Goal: Answer question/provide support: Share knowledge or assist other users

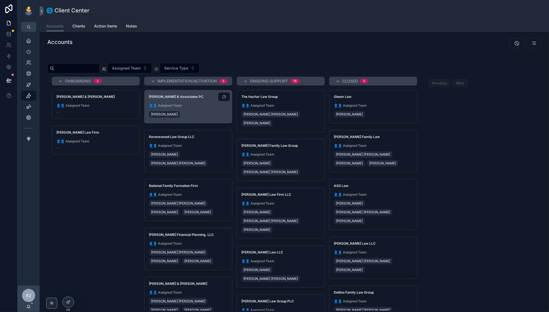
click at [195, 105] on span "👤👤 Assigned Team" at bounding box center [188, 105] width 79 height 4
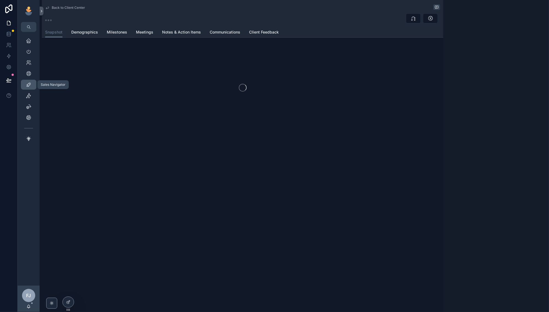
click at [29, 83] on icon "scrollable content" at bounding box center [29, 85] width 6 height 6
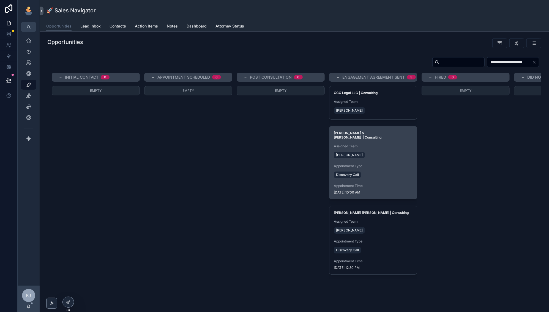
click at [389, 164] on div "Appointment Type Discovery Call" at bounding box center [373, 171] width 79 height 15
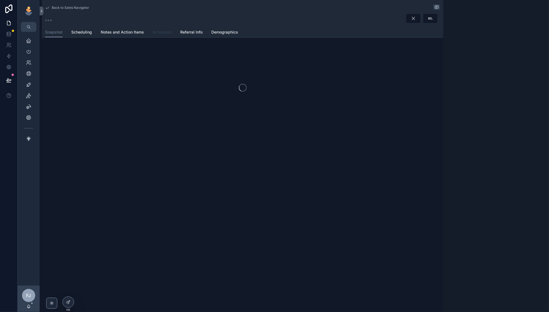
click at [162, 32] on span "Activation" at bounding box center [162, 32] width 19 height 6
click at [71, 303] on div at bounding box center [68, 302] width 11 height 10
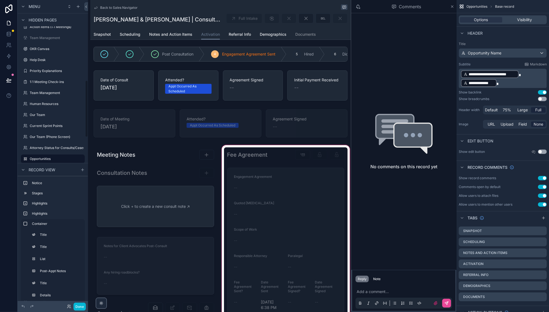
scroll to position [34, 0]
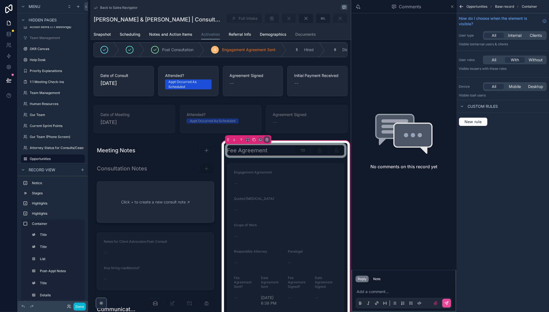
click at [316, 144] on div "scrollable content" at bounding box center [286, 150] width 124 height 15
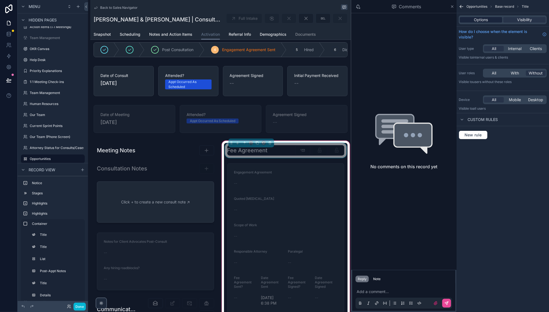
click at [487, 19] on span "Options" at bounding box center [481, 20] width 14 height 6
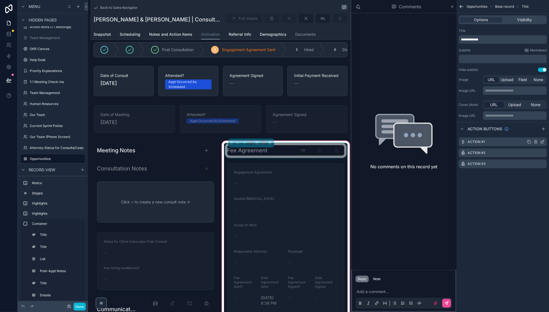
click at [542, 142] on icon "scrollable content" at bounding box center [543, 141] width 2 height 2
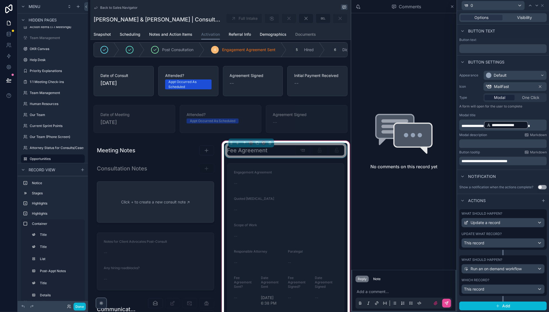
click at [486, 239] on div "This record" at bounding box center [503, 243] width 83 height 9
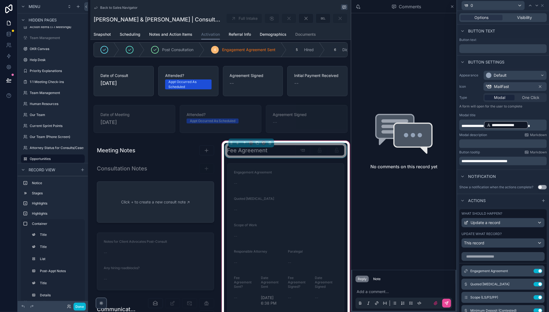
click at [486, 239] on div at bounding box center [503, 156] width 92 height 312
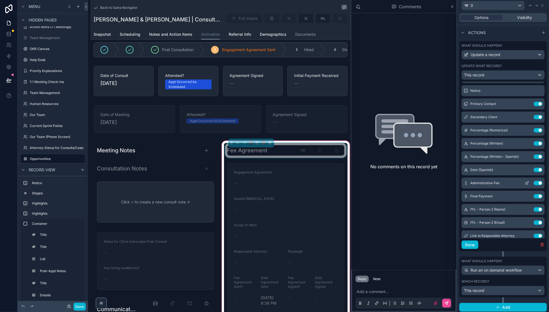
scroll to position [141, 0]
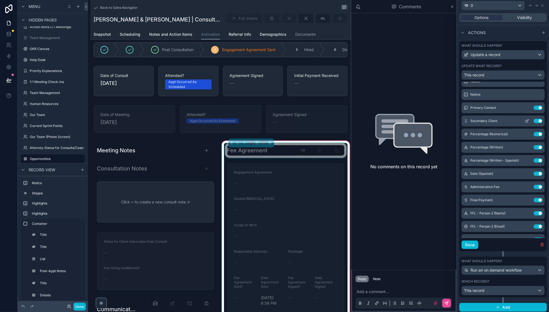
click at [526, 122] on div "Secondary Client Use setting" at bounding box center [502, 121] width 83 height 11
click at [527, 120] on icon at bounding box center [527, 120] width 2 height 2
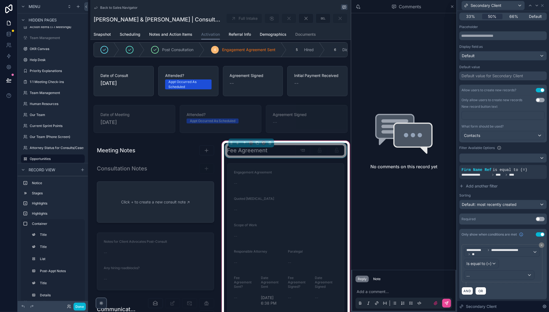
scroll to position [56, 0]
click at [486, 262] on span "Is equal to (=)" at bounding box center [478, 265] width 25 height 6
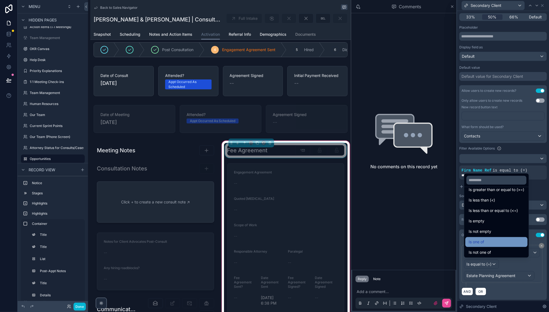
scroll to position [37, 0]
click at [494, 243] on div "Is one of" at bounding box center [497, 243] width 56 height 7
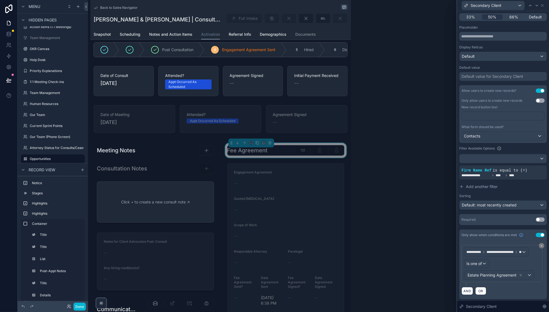
click at [508, 274] on span "Estate Planning Agreement" at bounding box center [491, 276] width 49 height 6
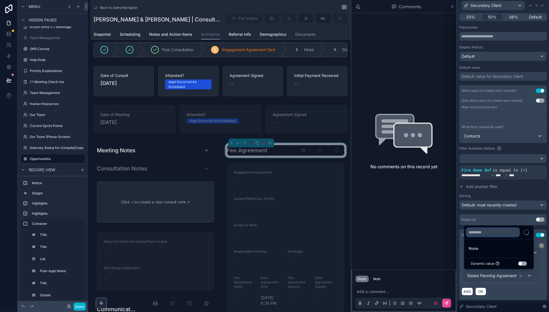
click at [497, 233] on input "text" at bounding box center [492, 232] width 53 height 9
type input "******"
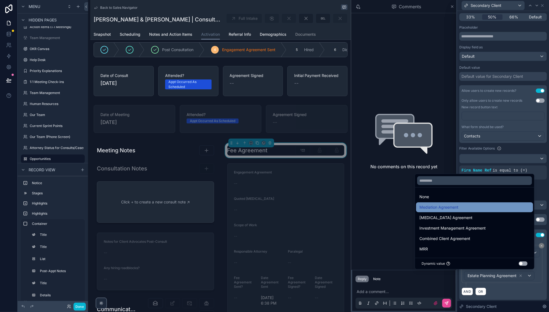
click at [454, 206] on span "Mediation Agreement" at bounding box center [438, 207] width 39 height 7
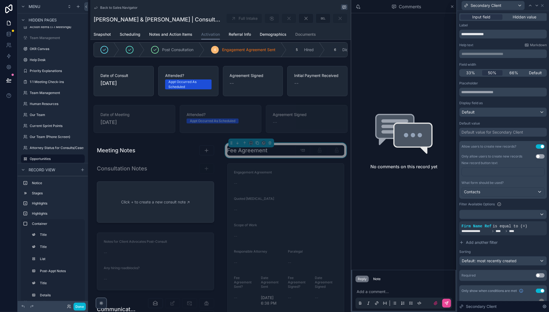
scroll to position [0, 0]
click at [545, 5] on div "Secondary Client" at bounding box center [502, 5] width 87 height 11
click at [543, 5] on icon at bounding box center [542, 5] width 4 height 4
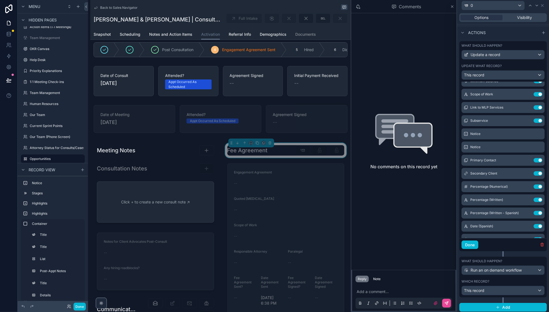
scroll to position [86, 0]
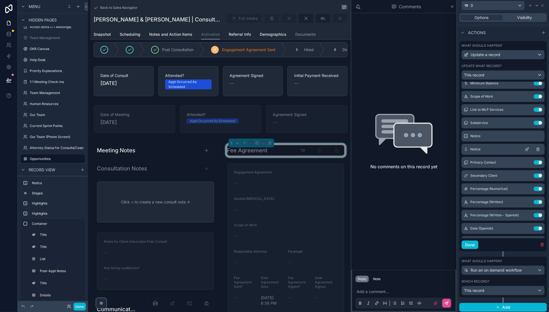
click at [537, 149] on icon at bounding box center [538, 150] width 2 height 2
click at [527, 148] on icon at bounding box center [527, 149] width 4 height 4
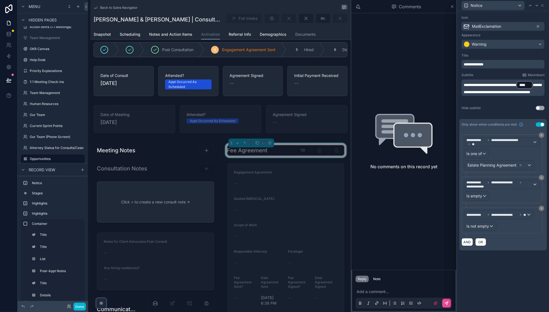
click at [487, 163] on span "Estate Planning Agreement" at bounding box center [491, 166] width 49 height 6
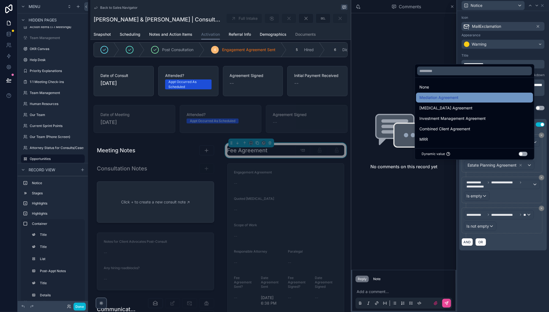
click at [438, 98] on span "Mediation Agreement" at bounding box center [438, 97] width 39 height 7
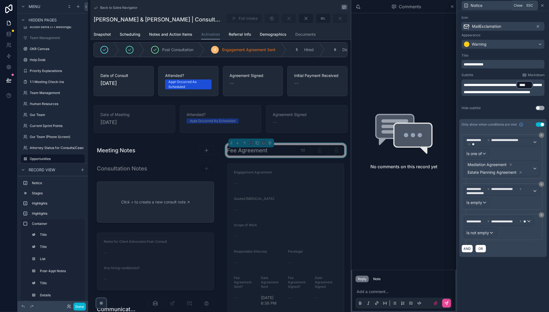
click at [543, 5] on icon at bounding box center [542, 5] width 4 height 4
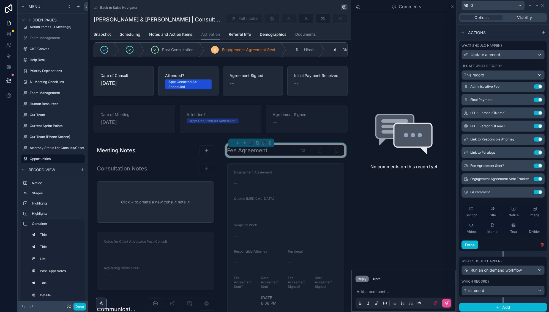
scroll to position [225, 0]
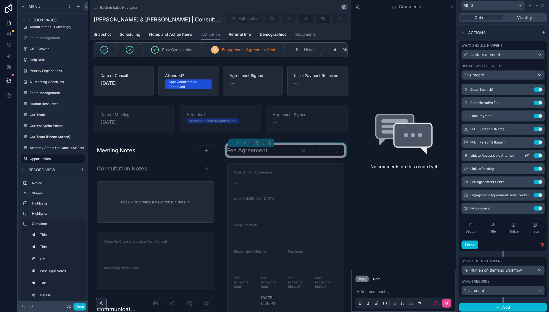
click at [525, 154] on icon at bounding box center [527, 156] width 4 height 4
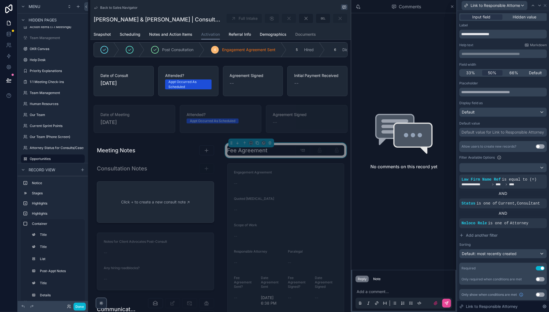
scroll to position [0, 0]
click at [545, 4] on icon at bounding box center [545, 5] width 4 height 4
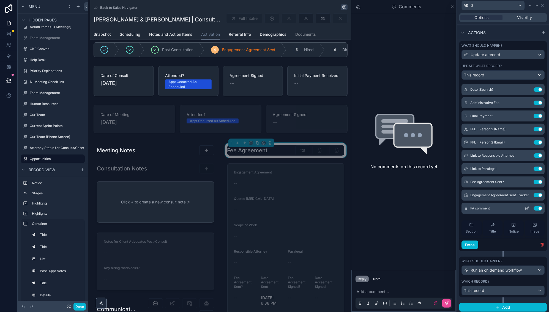
click at [538, 206] on button "Use setting" at bounding box center [537, 208] width 9 height 4
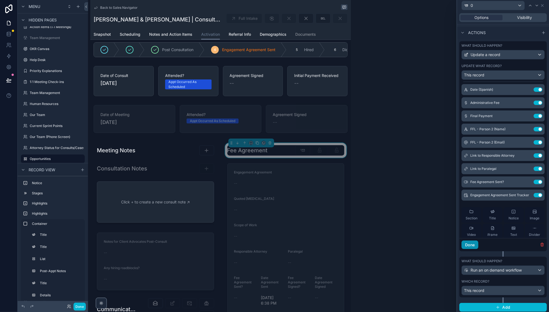
scroll to position [270, 0]
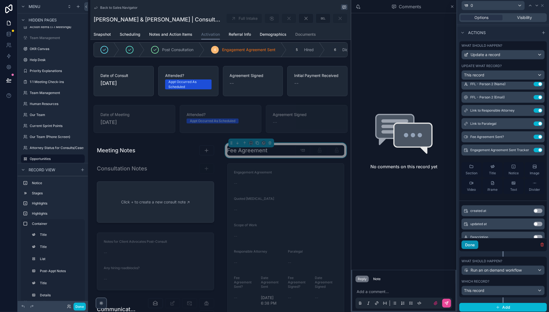
click at [474, 242] on button "Done" at bounding box center [469, 245] width 17 height 9
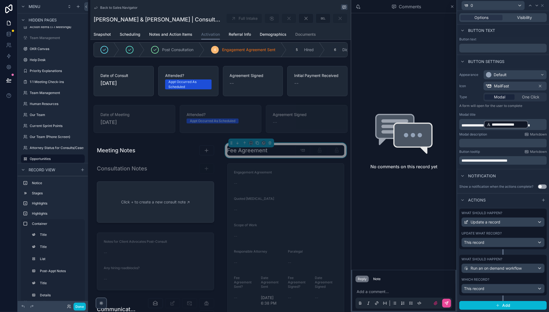
scroll to position [0, 0]
click at [501, 307] on button "Add" at bounding box center [502, 306] width 87 height 9
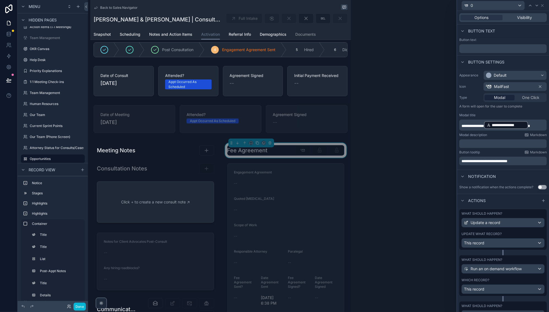
scroll to position [25, 0]
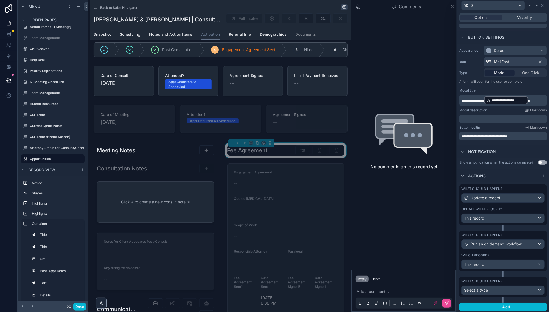
click at [483, 288] on span "Select a type" at bounding box center [476, 290] width 24 height 5
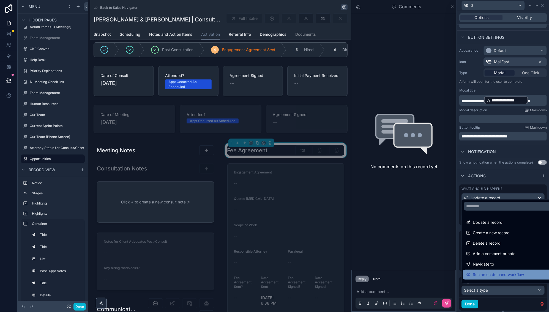
click at [495, 273] on span "Run an on demand workflow" at bounding box center [498, 275] width 51 height 7
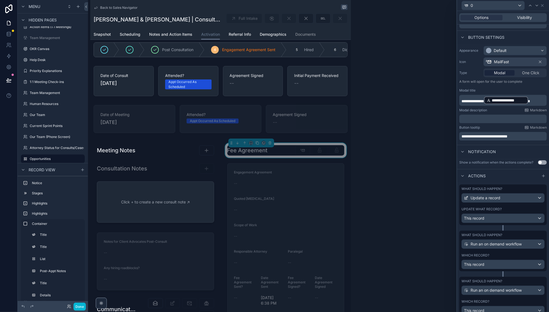
scroll to position [78, 0]
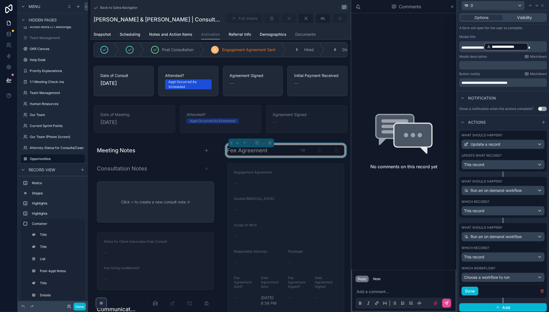
click at [493, 279] on div "Choose a workflow to run" at bounding box center [503, 277] width 83 height 9
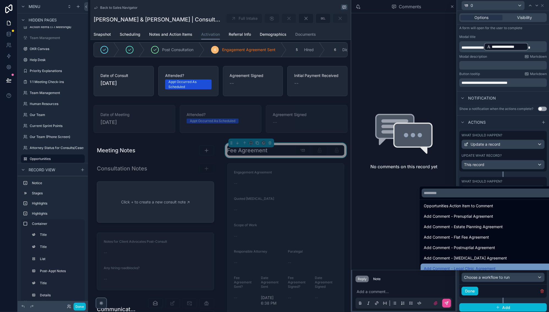
scroll to position [254, 0]
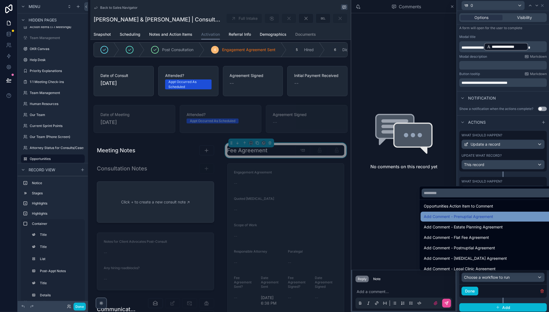
click at [527, 214] on div "Add Comment - Prenuptial Agreement" at bounding box center [488, 217] width 129 height 7
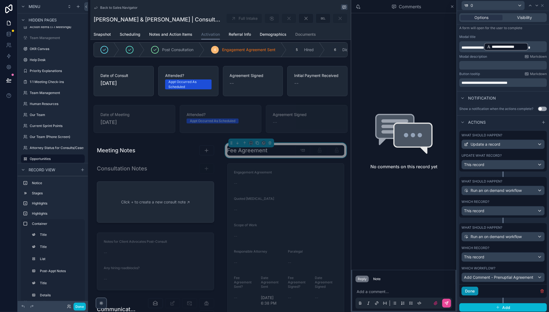
click at [470, 289] on button "Done" at bounding box center [469, 291] width 17 height 9
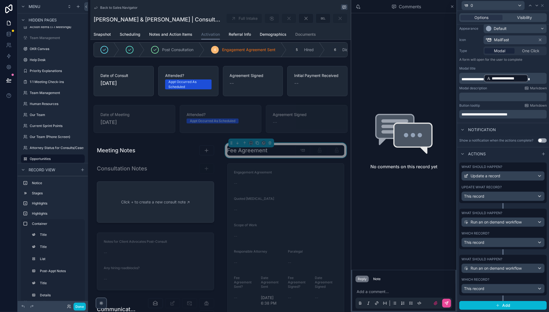
scroll to position [45, 0]
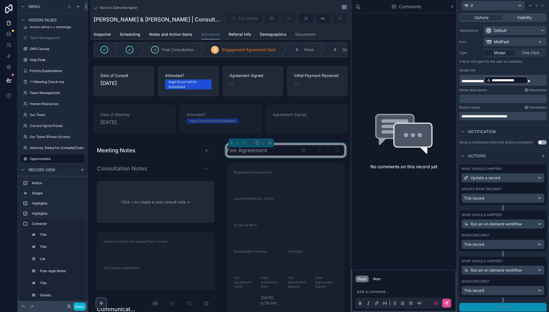
click at [496, 308] on button "Add" at bounding box center [502, 307] width 87 height 9
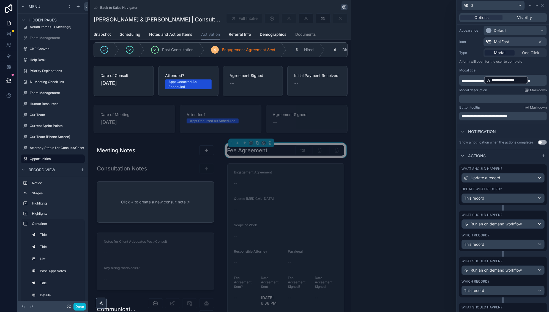
scroll to position [71, 0]
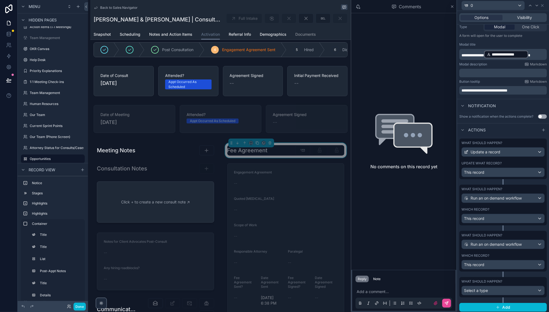
click at [494, 292] on div "Select a type" at bounding box center [503, 290] width 83 height 9
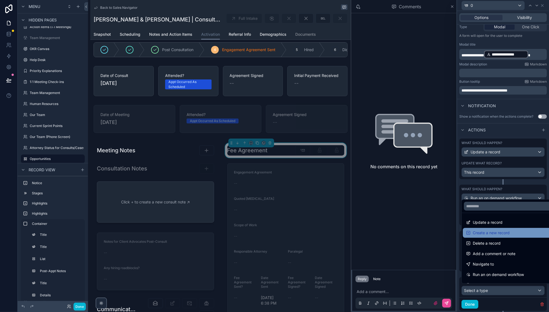
scroll to position [0, 0]
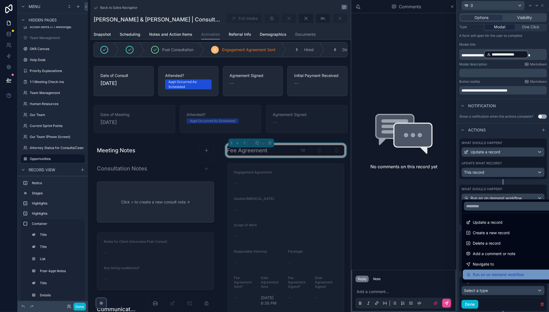
click at [504, 273] on span "Run an on demand workflow" at bounding box center [498, 275] width 51 height 7
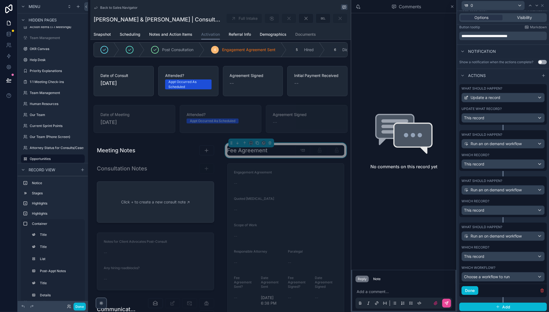
scroll to position [124, 0]
click at [495, 278] on span "Choose a workflow to run" at bounding box center [487, 277] width 46 height 5
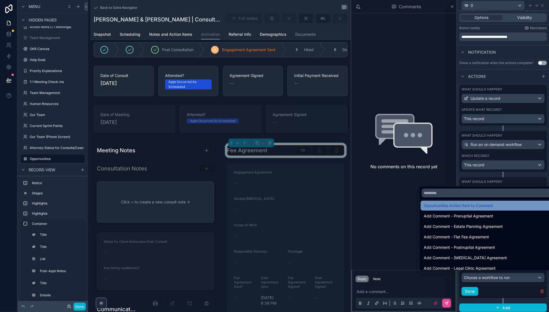
scroll to position [254, 0]
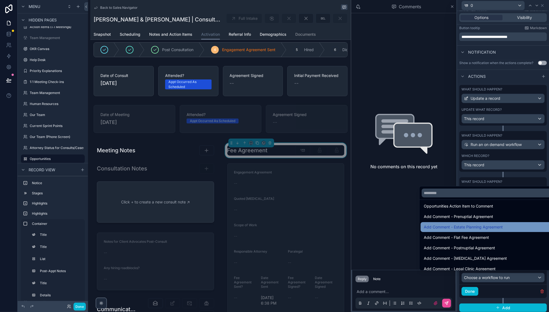
click at [502, 224] on span "Add Comment - Estate Planning Agreement" at bounding box center [463, 227] width 79 height 7
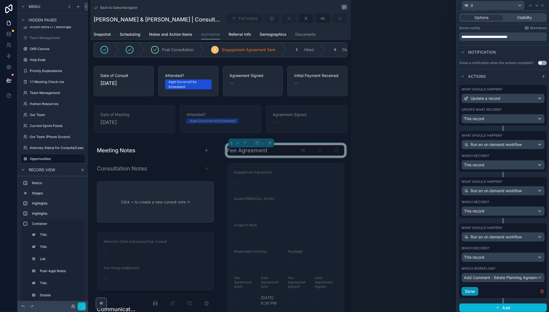
click at [474, 290] on button "Done" at bounding box center [469, 291] width 17 height 9
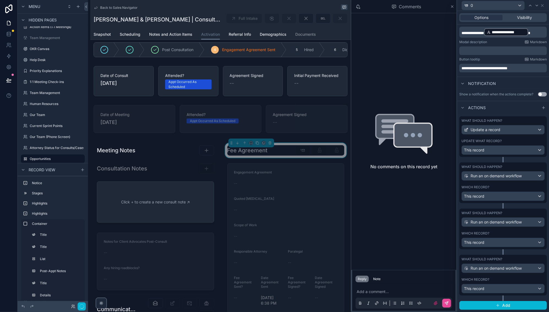
scroll to position [91, 0]
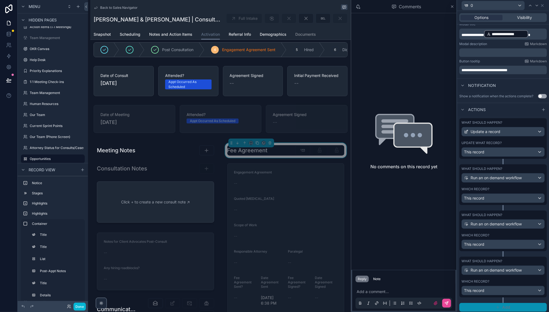
click at [499, 305] on icon "button" at bounding box center [498, 307] width 4 height 4
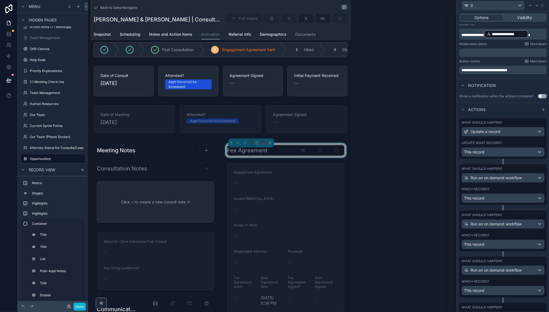
scroll to position [117, 0]
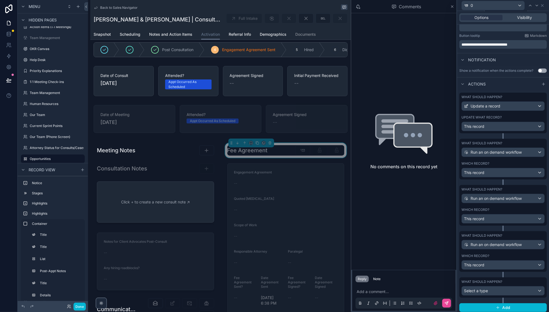
click at [486, 289] on span "Select a type" at bounding box center [476, 291] width 24 height 5
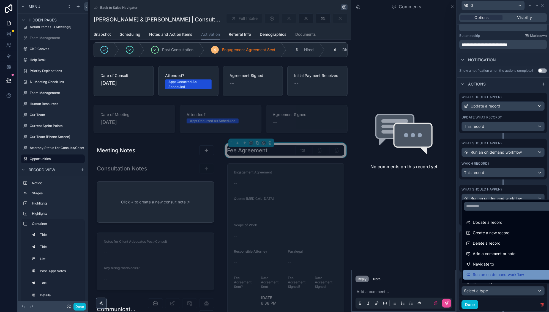
click at [483, 272] on span "Run an on demand workflow" at bounding box center [498, 275] width 51 height 7
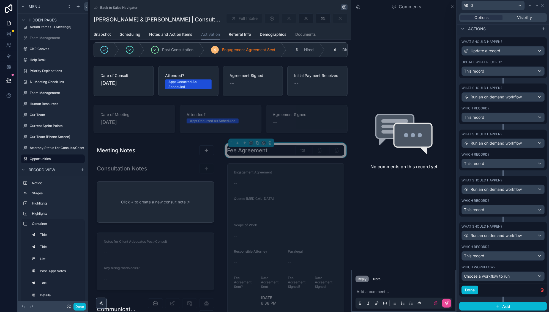
scroll to position [171, 0]
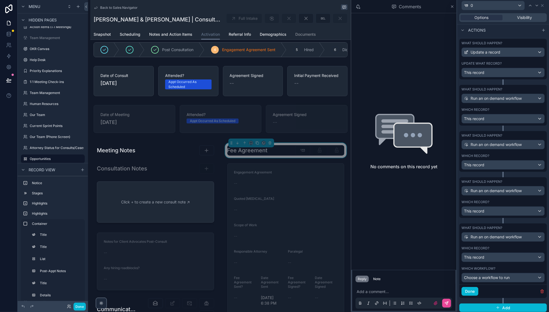
click at [488, 258] on div "This record" at bounding box center [503, 257] width 83 height 9
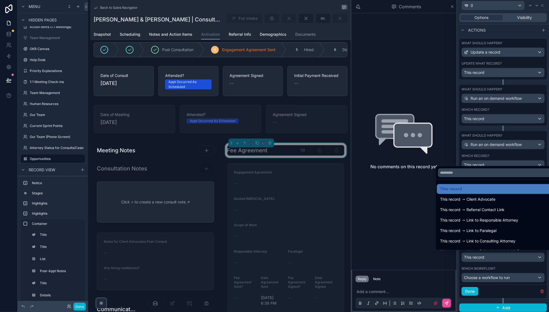
click at [495, 273] on div at bounding box center [503, 156] width 92 height 312
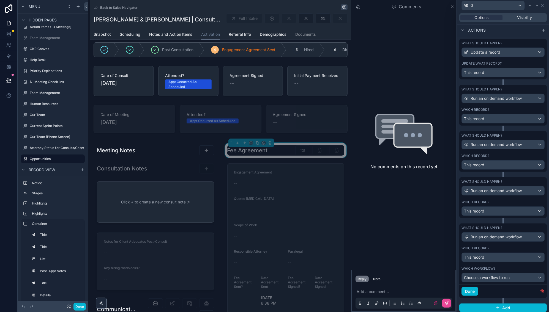
click at [495, 276] on span "Choose a workflow to run" at bounding box center [487, 277] width 46 height 5
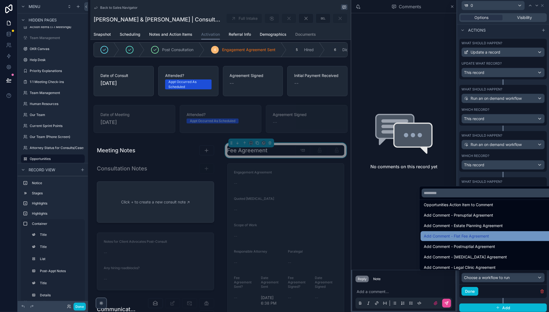
scroll to position [254, 0]
click at [489, 236] on span "Add Comment - Flat Fee Agreement" at bounding box center [456, 237] width 65 height 7
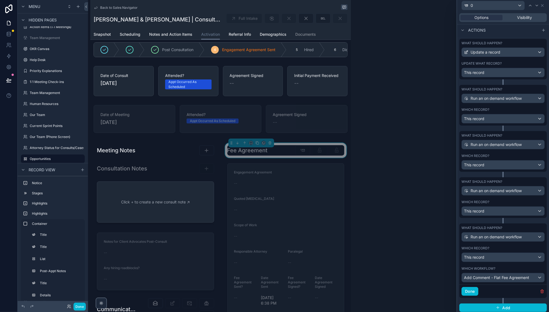
drag, startPoint x: 468, startPoint y: 291, endPoint x: 478, endPoint y: 286, distance: 10.9
click at [468, 291] on button "Done" at bounding box center [469, 291] width 17 height 9
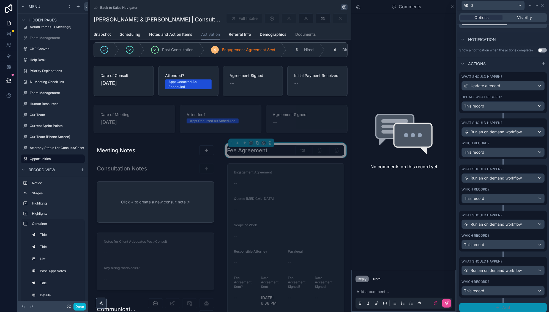
click at [492, 309] on button "Add" at bounding box center [502, 307] width 87 height 9
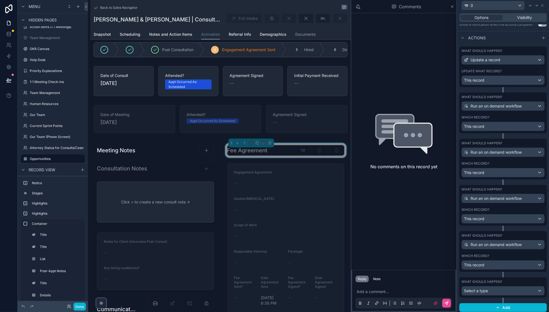
scroll to position [163, 0]
click at [494, 289] on div "Select a type" at bounding box center [503, 291] width 83 height 9
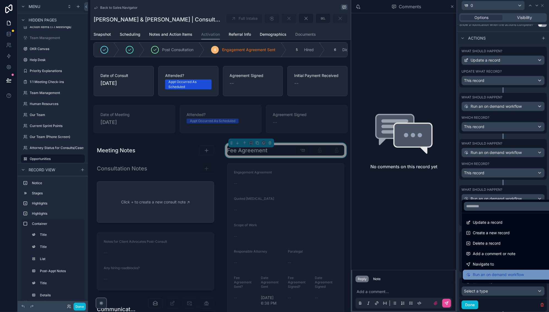
click at [489, 272] on span "Run an on demand workflow" at bounding box center [498, 275] width 51 height 7
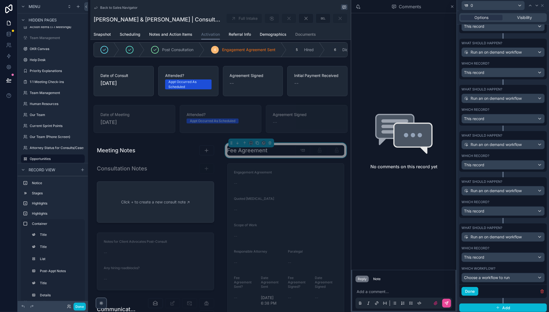
scroll to position [217, 0]
click at [500, 274] on div "Choose a workflow to run" at bounding box center [503, 278] width 83 height 9
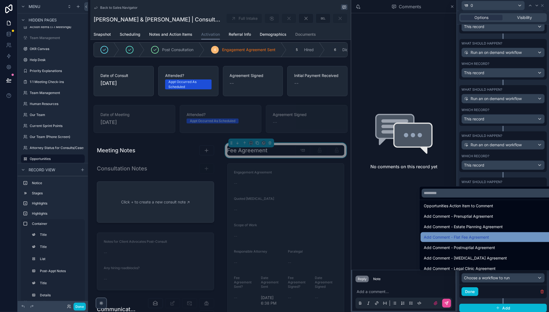
scroll to position [254, 0]
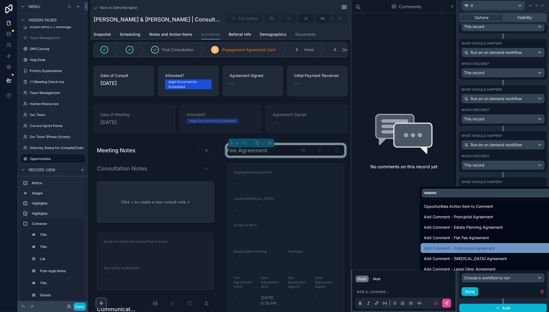
click at [495, 245] on span "Add Comment - Postnuptial Agreement" at bounding box center [459, 248] width 71 height 7
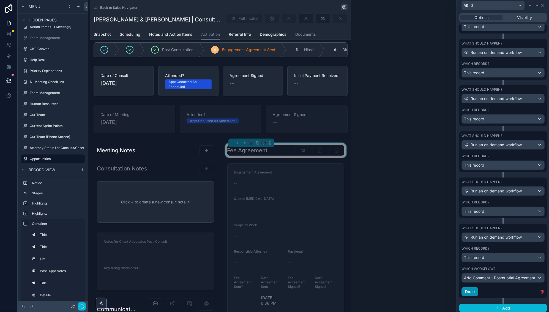
click at [472, 289] on button "Done" at bounding box center [469, 292] width 17 height 9
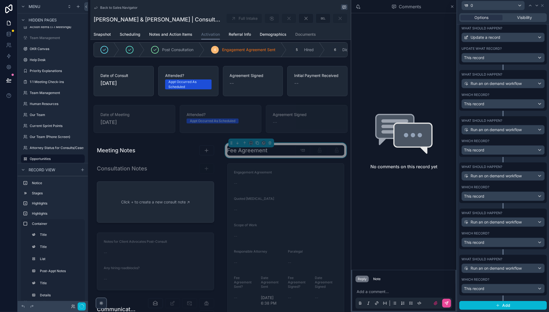
scroll to position [183, 0]
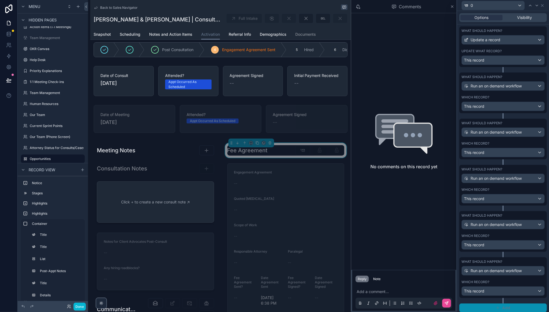
click at [505, 306] on span "Add" at bounding box center [506, 308] width 8 height 5
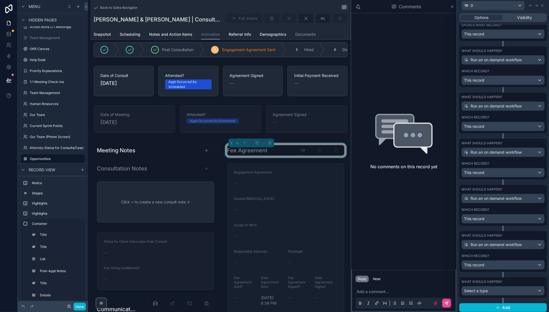
scroll to position [209, 0]
click at [486, 289] on span "Select a type" at bounding box center [476, 291] width 24 height 5
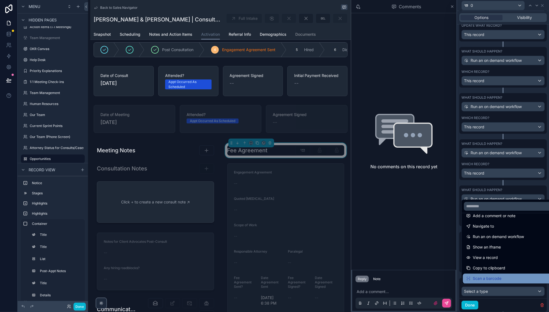
scroll to position [37, 0]
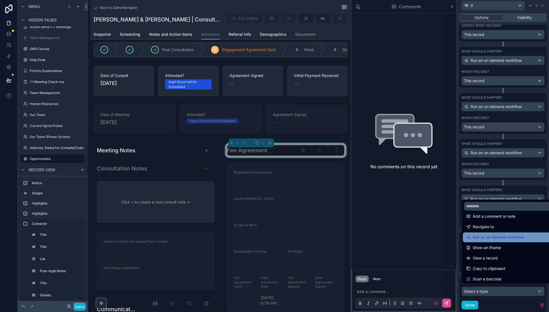
click at [499, 234] on span "Run an on demand workflow" at bounding box center [498, 237] width 51 height 7
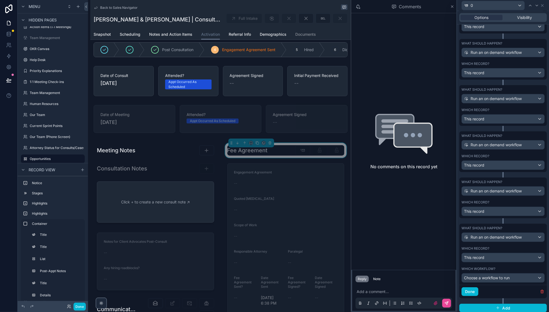
scroll to position [262, 0]
click at [492, 280] on div "Choose a workflow to run" at bounding box center [503, 278] width 83 height 9
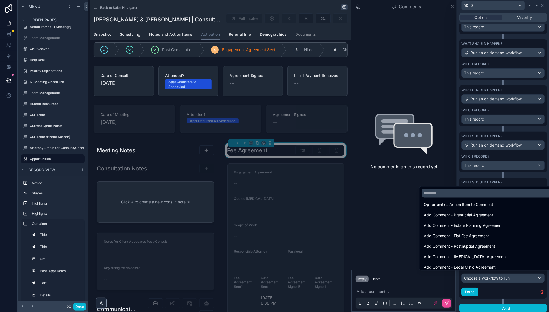
scroll to position [254, 0]
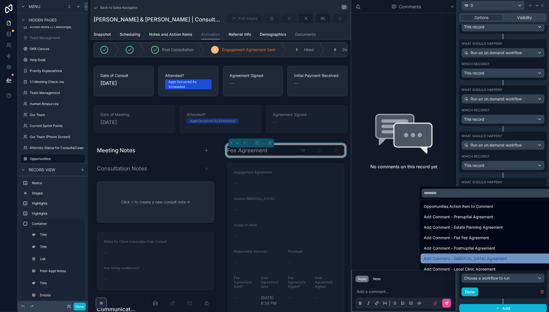
click at [507, 256] on span "Add Comment - [MEDICAL_DATA] Agreement" at bounding box center [465, 259] width 83 height 7
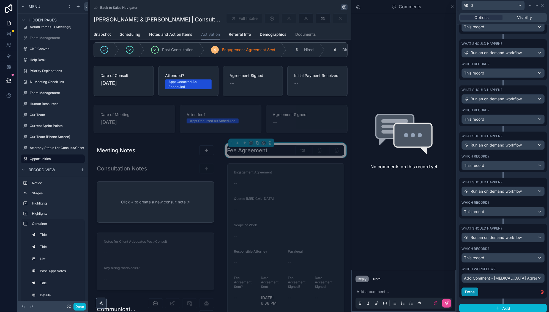
click at [472, 291] on button "Done" at bounding box center [469, 292] width 17 height 9
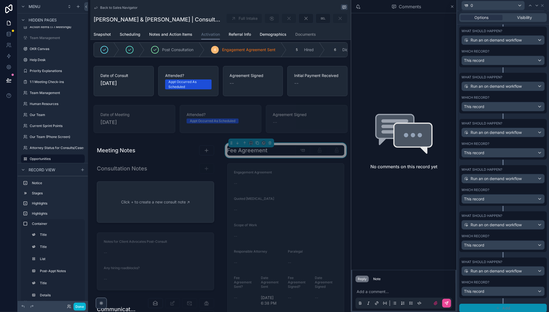
click at [486, 304] on button "Add" at bounding box center [502, 308] width 87 height 9
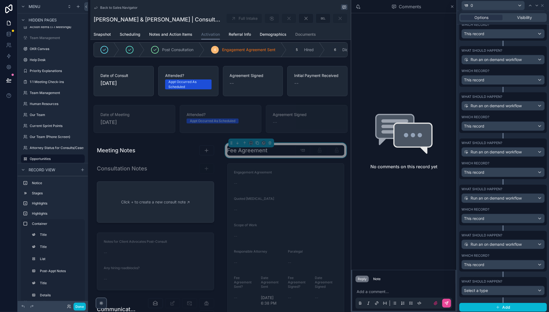
scroll to position [255, 0]
click at [483, 290] on span "Select a type" at bounding box center [476, 291] width 24 height 5
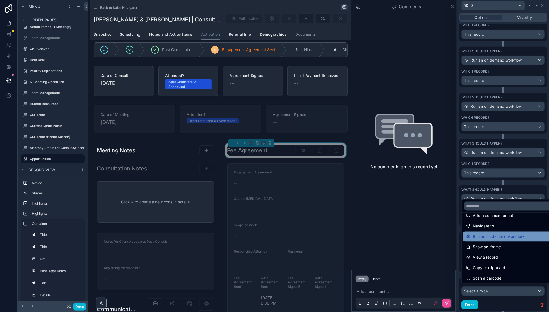
scroll to position [37, 0]
click at [499, 236] on span "Run an on demand workflow" at bounding box center [498, 237] width 51 height 7
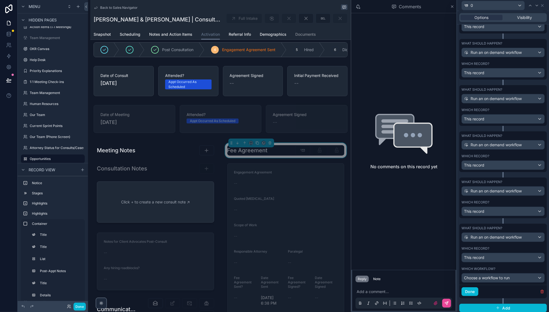
scroll to position [309, 0]
click at [490, 280] on button "Choose a workflow to run" at bounding box center [502, 278] width 83 height 9
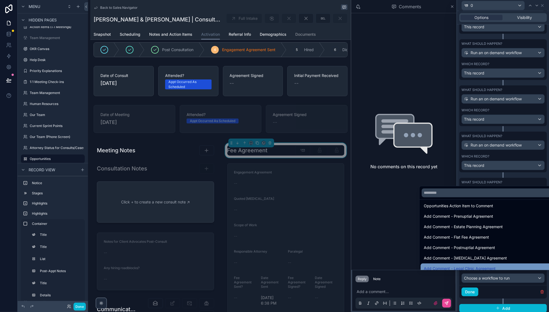
scroll to position [254, 0]
click at [492, 266] on span "Add Comment - Legal Clinic Agreement" at bounding box center [460, 269] width 72 height 7
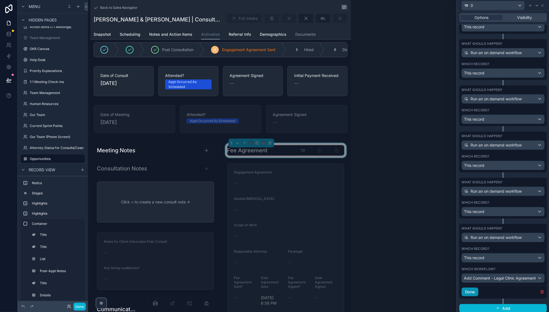
click at [470, 291] on button "Done" at bounding box center [469, 292] width 17 height 9
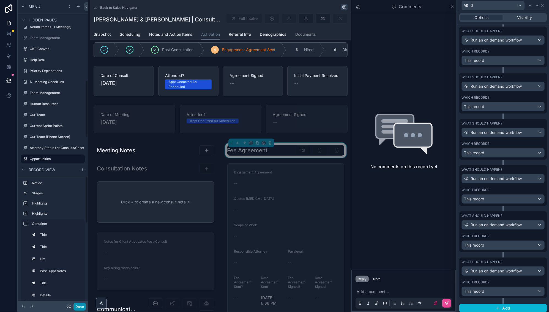
click at [80, 305] on button "Done" at bounding box center [79, 307] width 12 height 8
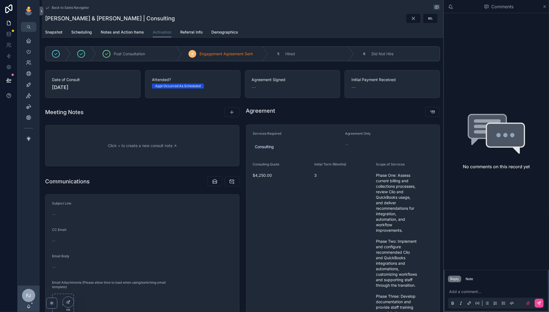
scroll to position [0, 0]
click at [66, 300] on div at bounding box center [68, 302] width 11 height 10
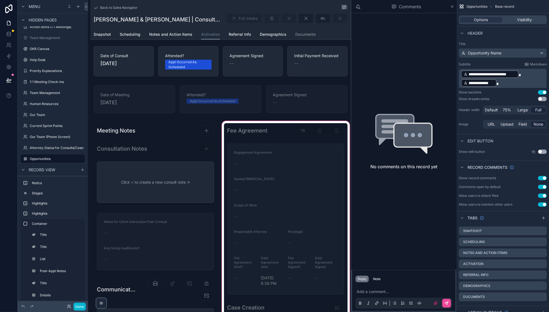
scroll to position [75, 0]
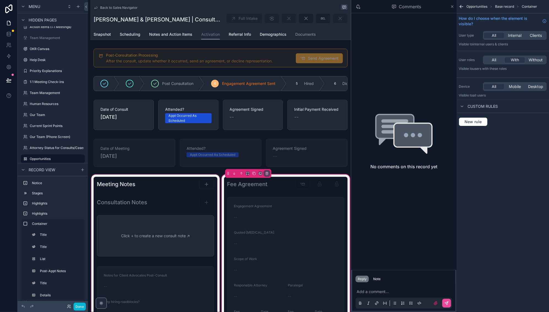
scroll to position [0, 0]
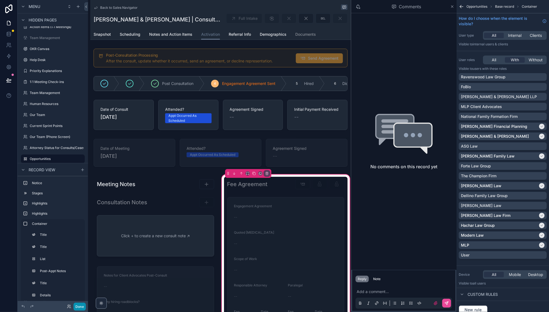
click at [80, 307] on button "Done" at bounding box center [79, 307] width 12 height 8
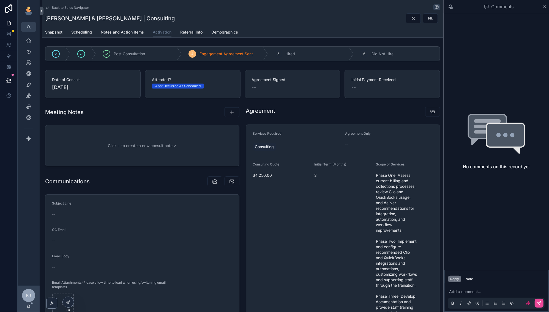
scroll to position [13, 0]
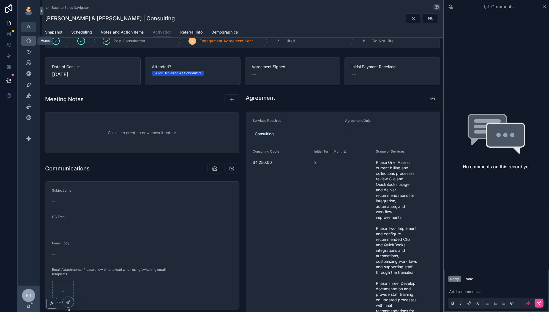
click at [30, 39] on icon "scrollable content" at bounding box center [29, 41] width 6 height 6
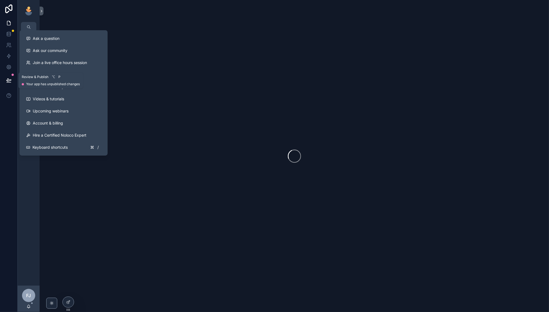
click at [8, 82] on icon at bounding box center [9, 81] width 6 height 6
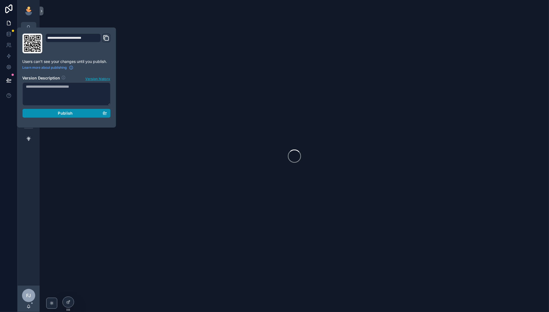
click at [72, 114] on span "Publish" at bounding box center [65, 113] width 15 height 5
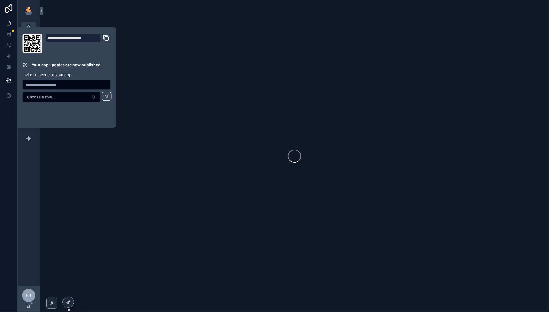
click at [155, 127] on div "scrollable content" at bounding box center [294, 156] width 509 height 312
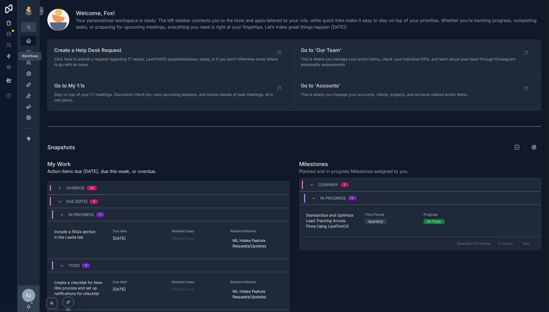
click at [7, 56] on icon at bounding box center [8, 56] width 3 height 4
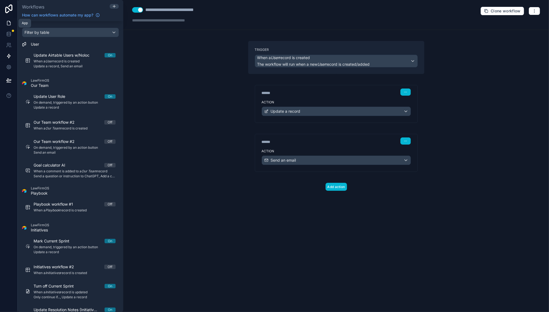
click at [8, 22] on icon at bounding box center [9, 23] width 6 height 6
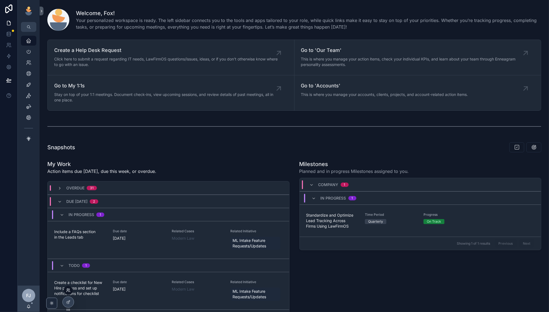
click at [69, 291] on icon at bounding box center [68, 291] width 2 height 1
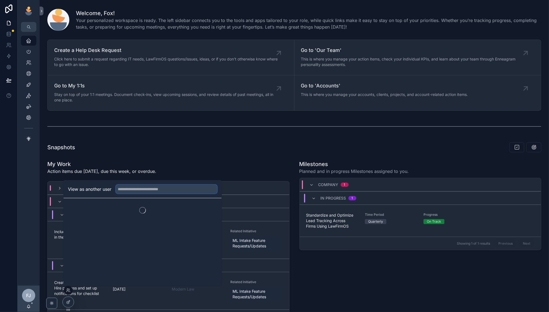
click at [141, 190] on input "text" at bounding box center [166, 189] width 101 height 9
type input "******"
click at [207, 209] on button "Select" at bounding box center [210, 210] width 14 height 8
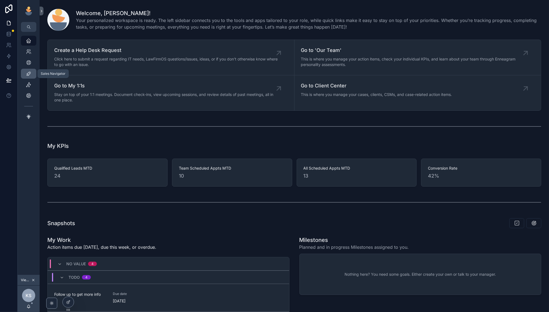
click at [31, 74] on icon "scrollable content" at bounding box center [29, 74] width 6 height 6
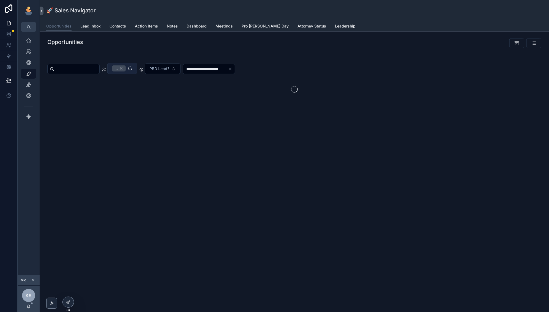
click at [126, 69] on div "..." at bounding box center [119, 68] width 14 height 6
click at [92, 68] on input "scrollable content" at bounding box center [76, 69] width 45 height 8
click at [98, 69] on input "******" at bounding box center [76, 69] width 45 height 8
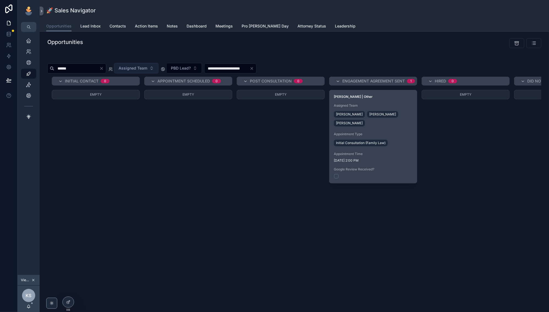
type input "******"
click at [399, 139] on div "Initial Consultation (Family Law)" at bounding box center [373, 143] width 79 height 9
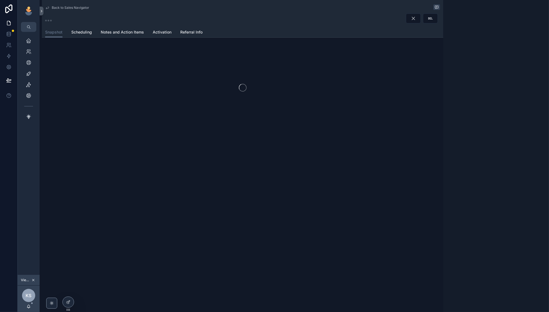
click at [330, 184] on div "Back to Sales Navigator Snapshot Snapshot Scheduling Notes and Action Items Act…" at bounding box center [242, 156] width 404 height 312
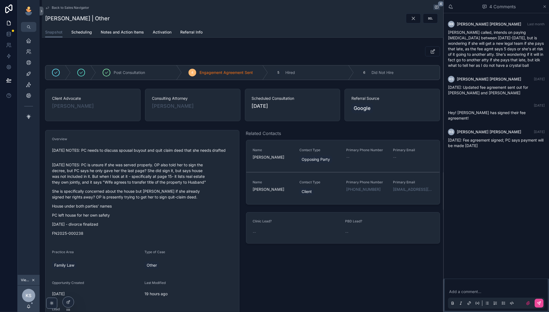
click at [54, 7] on span "Back to Sales Navigator" at bounding box center [70, 8] width 37 height 4
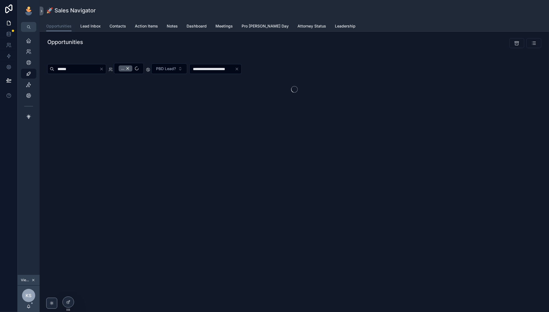
click at [80, 70] on input "******" at bounding box center [76, 69] width 45 height 8
drag, startPoint x: 80, startPoint y: 70, endPoint x: 213, endPoint y: 176, distance: 170.9
click at [213, 176] on div "**********" at bounding box center [294, 156] width 509 height 312
click at [83, 71] on input "****" at bounding box center [76, 69] width 45 height 8
type input "*******"
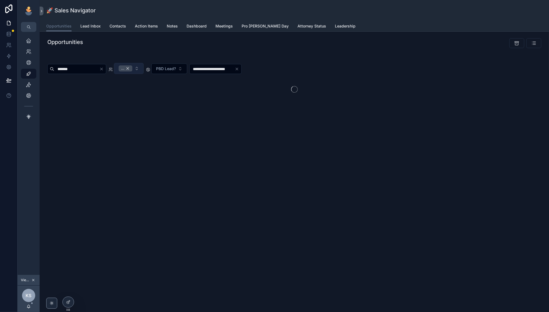
click at [132, 69] on div "..." at bounding box center [126, 68] width 14 height 6
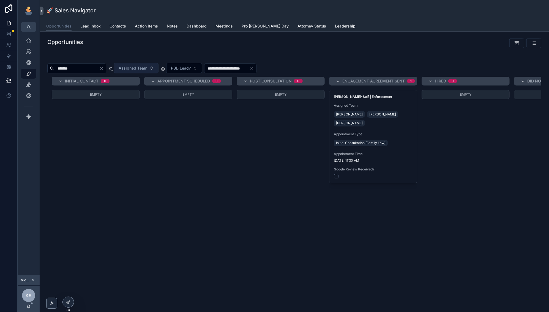
click at [77, 69] on input "*******" at bounding box center [76, 69] width 45 height 8
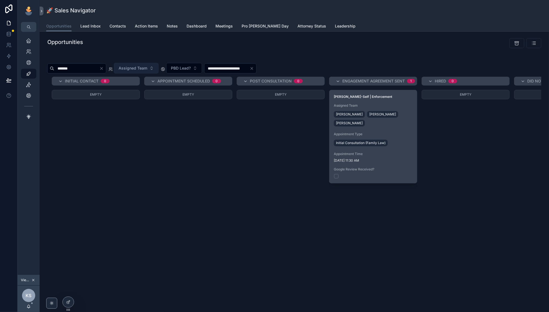
click at [399, 167] on span "Google Review Received?" at bounding box center [373, 169] width 79 height 4
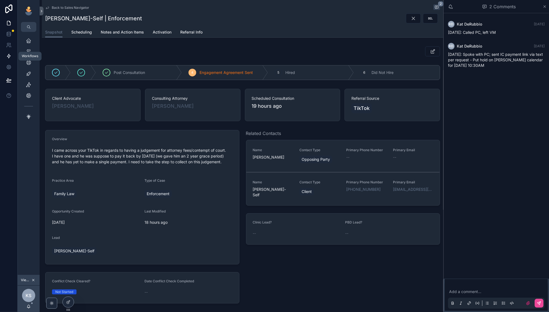
click at [9, 56] on icon at bounding box center [9, 56] width 6 height 6
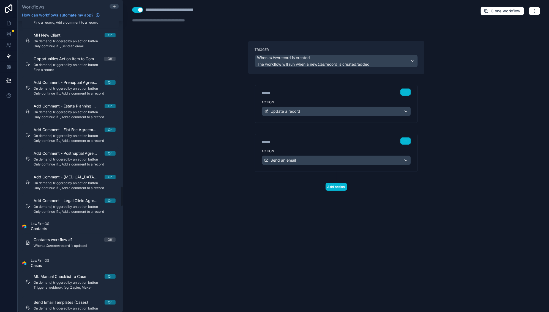
scroll to position [2325, 0]
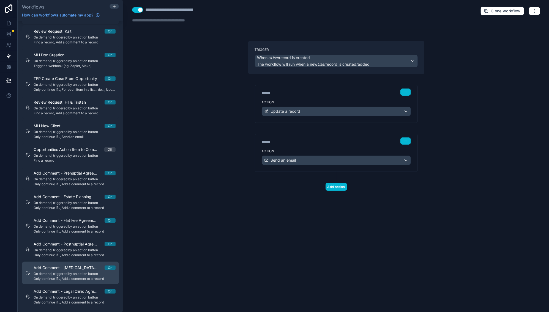
click at [75, 265] on span "Add Comment - [MEDICAL_DATA] Agreement" at bounding box center [69, 268] width 71 height 6
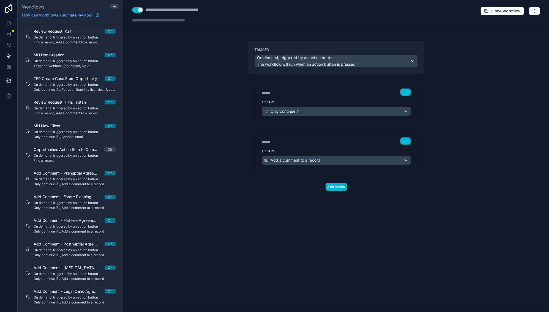
click at [538, 12] on button "button" at bounding box center [535, 11] width 12 height 8
click at [520, 25] on span "Test workflow" at bounding box center [520, 24] width 26 height 4
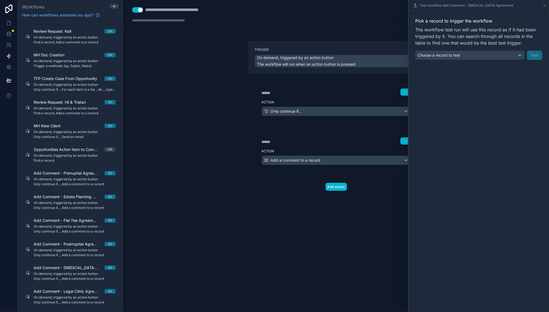
click at [463, 54] on div "Choose a record to test" at bounding box center [469, 55] width 109 height 9
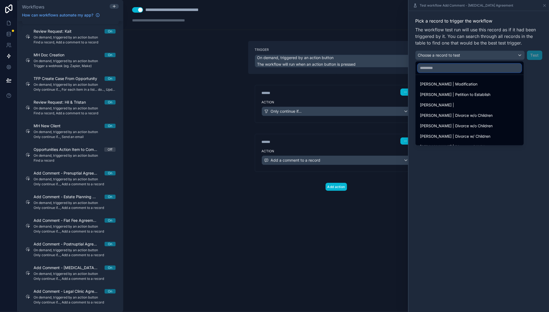
click at [451, 68] on input "text" at bounding box center [470, 68] width 104 height 9
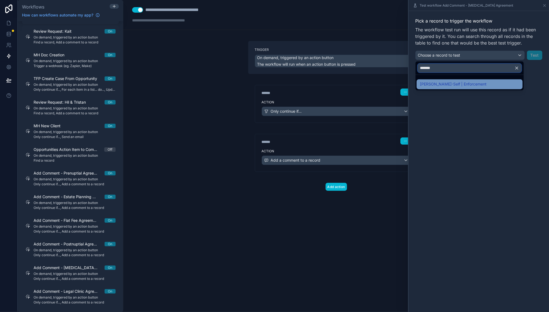
type input "*******"
click at [457, 84] on span "Tory Harmsen-Self | Enforcement" at bounding box center [453, 84] width 67 height 7
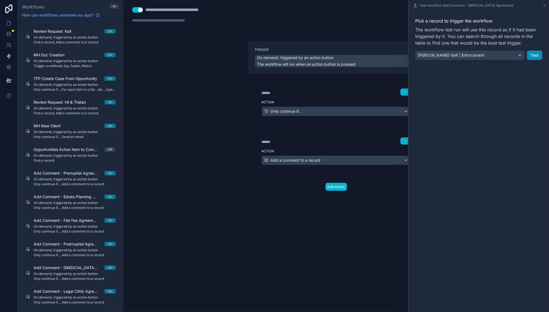
click at [534, 54] on button "Test" at bounding box center [534, 55] width 15 height 9
click at [443, 10] on icon "Close toast" at bounding box center [443, 9] width 3 height 3
click at [310, 161] on span "Add a comment to a record" at bounding box center [296, 161] width 50 height 6
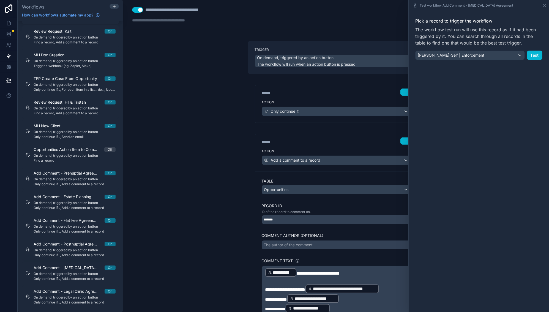
click at [310, 161] on div at bounding box center [274, 156] width 549 height 312
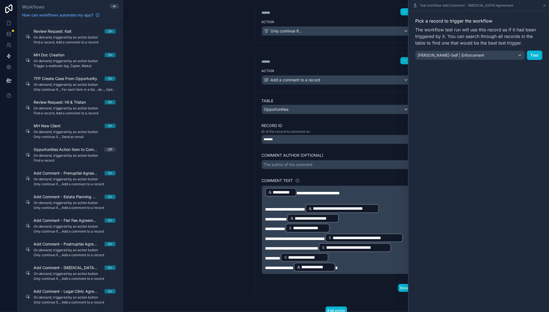
scroll to position [80, 0]
click at [5, 22] on link at bounding box center [8, 23] width 17 height 11
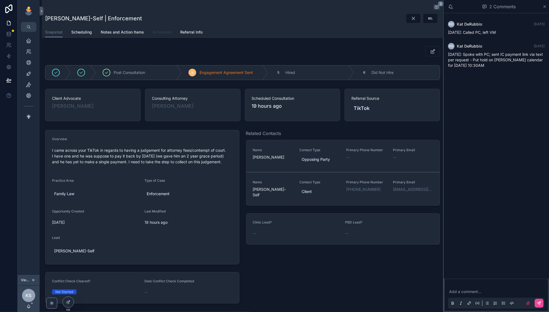
click at [163, 31] on span "Activation" at bounding box center [162, 32] width 19 height 6
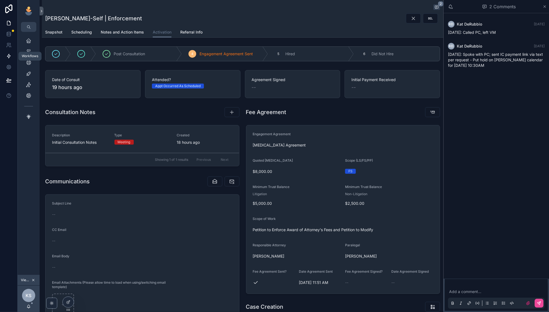
click at [9, 57] on icon at bounding box center [9, 56] width 6 height 6
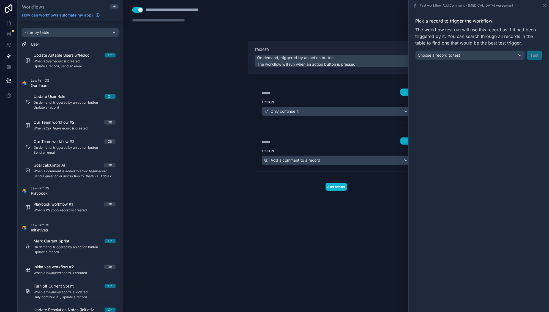
click at [479, 51] on div "Choose a record to test" at bounding box center [469, 55] width 109 height 9
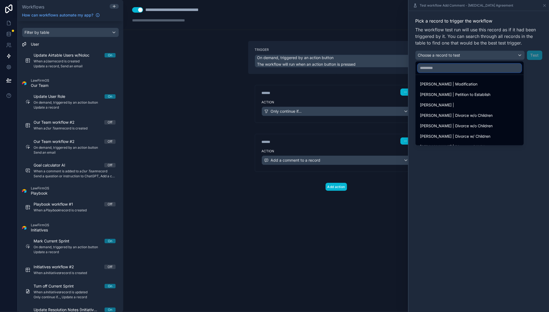
click at [456, 69] on input "text" at bounding box center [470, 68] width 104 height 9
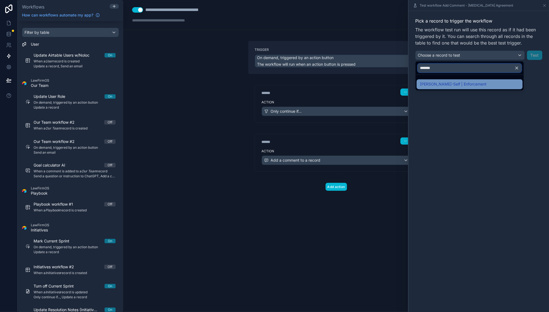
type input "*******"
click at [448, 84] on span "Tory Harmsen-Self | Enforcement" at bounding box center [453, 84] width 67 height 7
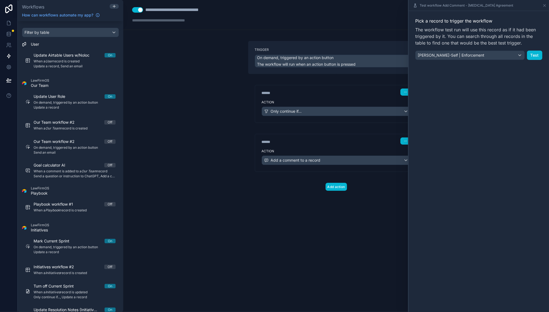
click at [473, 120] on div "Pick a record to trigger the workflow The workflow test run will use this recor…" at bounding box center [479, 161] width 140 height 301
click at [532, 54] on button "Test" at bounding box center [534, 55] width 15 height 9
click at [479, 14] on div "Something went wrong testing your workflow" at bounding box center [493, 16] width 81 height 6
click at [472, 18] on div "Something went wrong testing your workflow" at bounding box center [493, 16] width 81 height 6
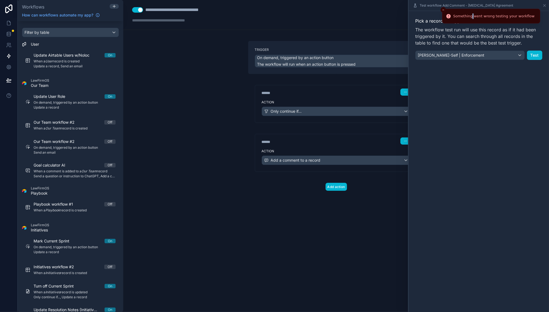
click at [472, 18] on div "Something went wrong testing your workflow" at bounding box center [493, 16] width 81 height 6
click at [447, 15] on icon "Notifications alt+T" at bounding box center [448, 16] width 4 height 4
click at [492, 15] on div "Something went wrong testing your workflow" at bounding box center [493, 16] width 81 height 6
click at [521, 20] on li "Something went wrong testing your workflow" at bounding box center [491, 16] width 98 height 15
click at [444, 12] on button "Close toast" at bounding box center [443, 10] width 6 height 6
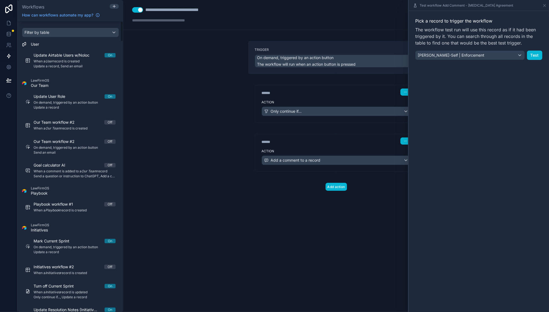
click at [469, 53] on span "Tory Harmsen-Self | Enforcement" at bounding box center [451, 56] width 67 height 6
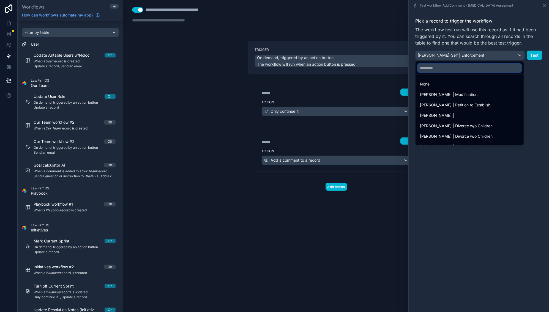
click at [448, 67] on input "text" at bounding box center [470, 68] width 104 height 9
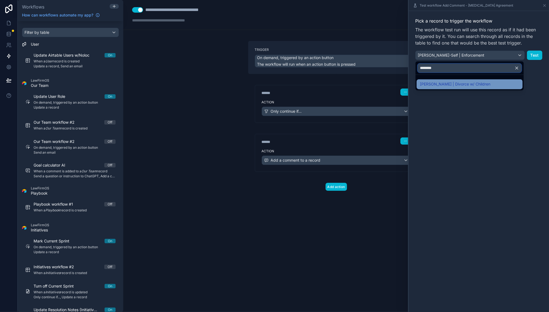
type input "********"
click at [491, 82] on div "Angela Conforti | Divorce w/ Children" at bounding box center [469, 84] width 99 height 7
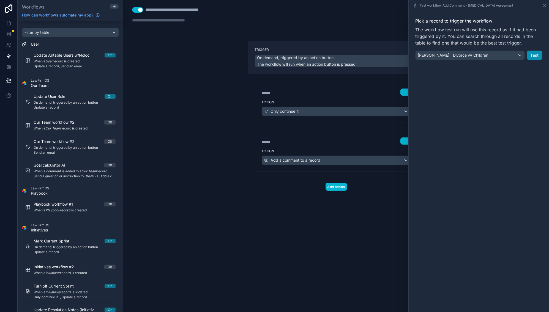
click at [538, 52] on button "Test" at bounding box center [534, 55] width 15 height 9
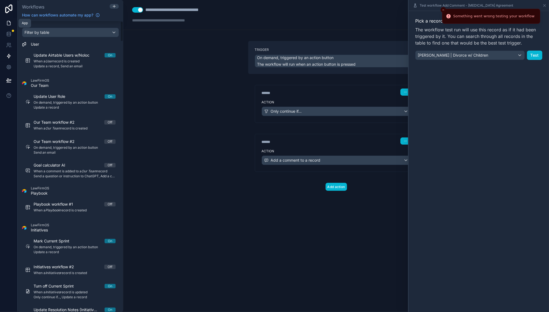
click at [3, 21] on link at bounding box center [8, 23] width 17 height 11
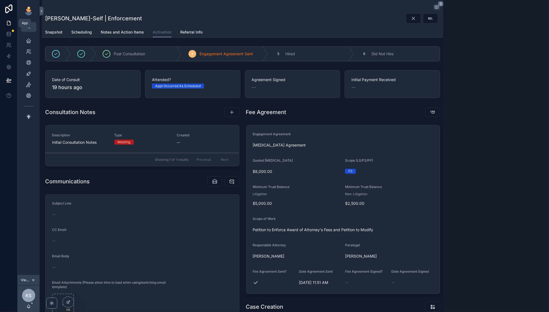
click at [5, 22] on link at bounding box center [8, 23] width 17 height 11
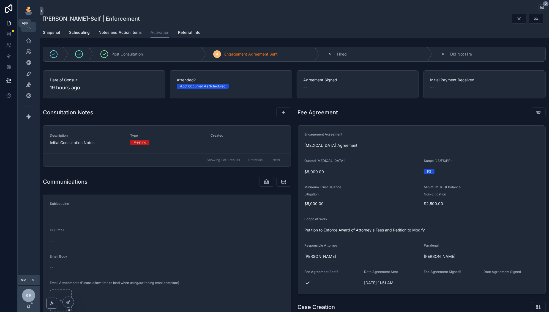
drag, startPoint x: 442, startPoint y: 10, endPoint x: 543, endPoint y: 5, distance: 101.1
click at [442, 10] on div "2 Tory Harmsen-Self | Enforcement Activation Snapshot Scheduling Notes and Acti…" at bounding box center [294, 19] width 509 height 38
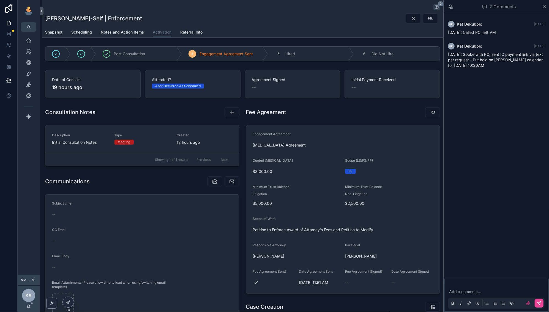
click at [543, 5] on div "2 Comments KD Kat DeRubbio 3 days ago 08/25/2025: Called PC, left VM KD Kat DeR…" at bounding box center [496, 156] width 106 height 312
click at [9, 47] on icon at bounding box center [9, 45] width 6 height 6
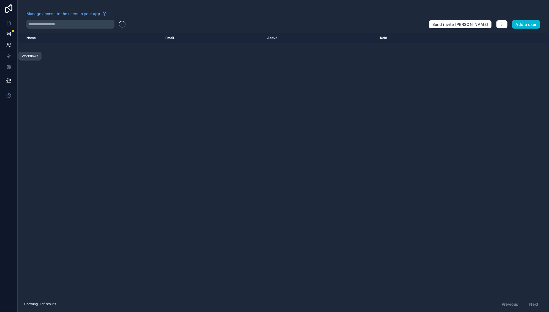
click at [10, 32] on icon at bounding box center [9, 34] width 6 height 6
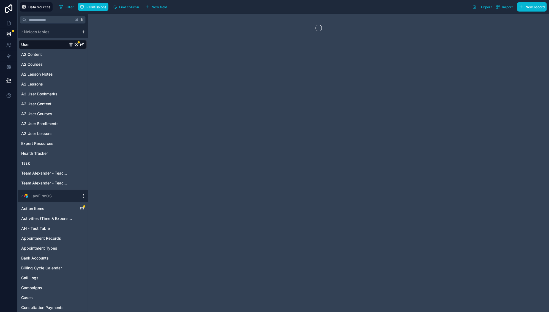
click at [84, 195] on icon "scrollable content" at bounding box center [83, 196] width 4 height 4
click at [131, 217] on span "Queue data sync" at bounding box center [112, 216] width 40 height 4
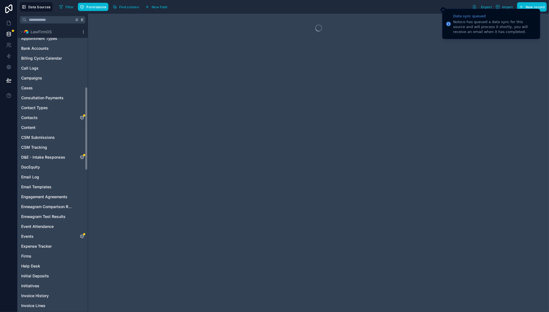
scroll to position [210, 0]
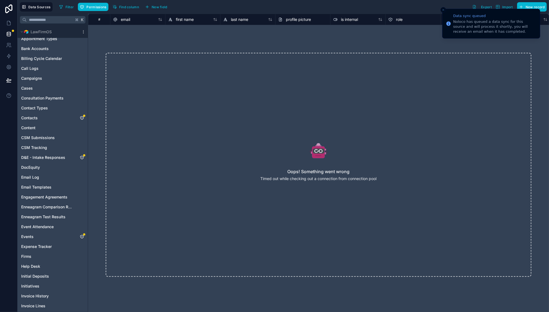
click at [443, 9] on icon "Close toast" at bounding box center [443, 9] width 3 height 3
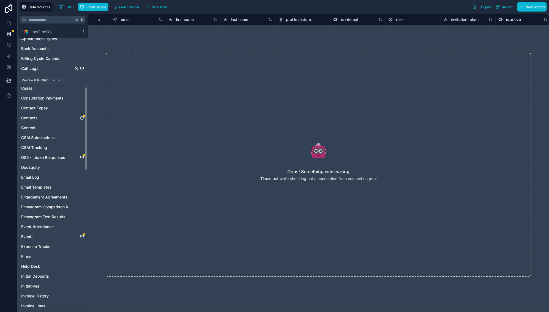
scroll to position [153, 0]
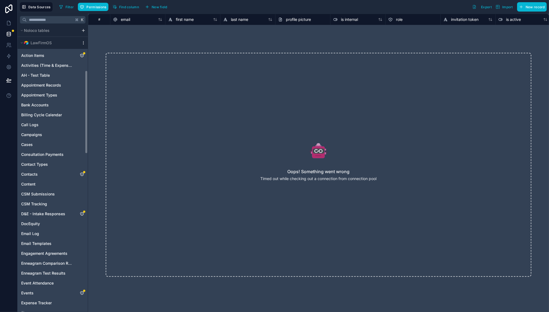
click at [84, 42] on icon "scrollable content" at bounding box center [83, 43] width 4 height 4
click at [117, 70] on button "Queue schema sync" at bounding box center [114, 72] width 66 height 9
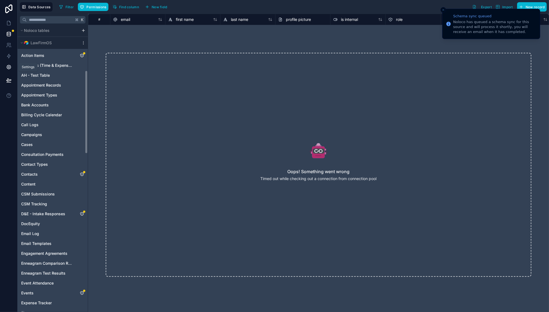
click at [9, 65] on icon at bounding box center [9, 67] width 4 height 4
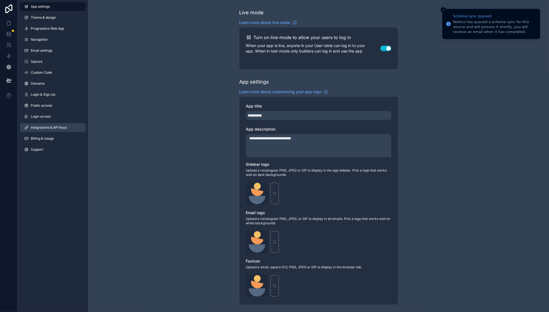
click at [62, 125] on link "Integrations & API Keys" at bounding box center [53, 127] width 66 height 9
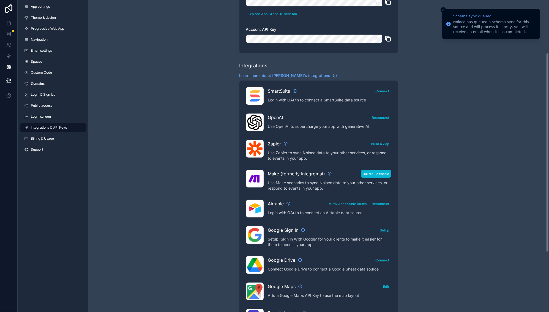
scroll to position [115, 0]
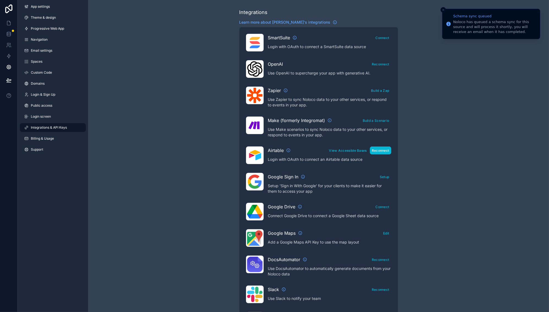
click at [385, 150] on button "Reconnect" at bounding box center [380, 151] width 21 height 8
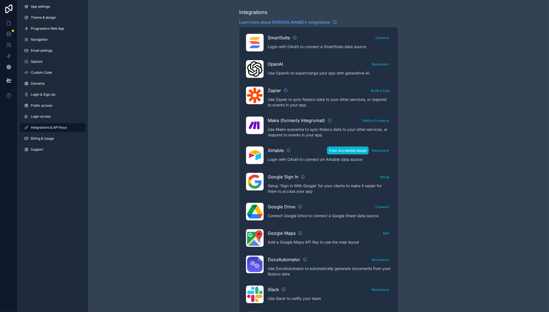
click at [350, 152] on button "View Accessible Bases" at bounding box center [348, 151] width 42 height 8
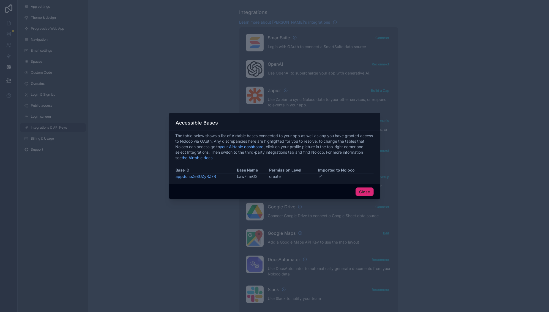
click at [367, 192] on button "Close" at bounding box center [364, 192] width 18 height 9
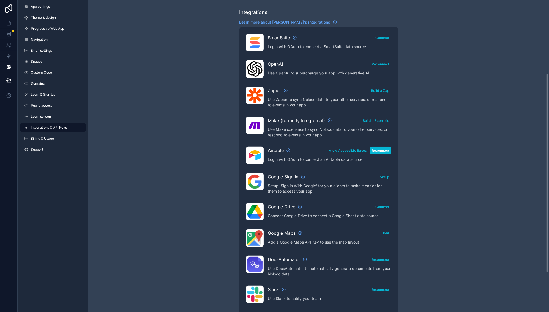
click at [378, 148] on button "Reconnect" at bounding box center [380, 151] width 21 height 8
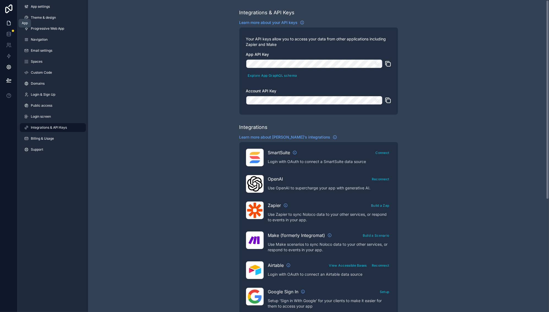
click at [10, 23] on icon at bounding box center [9, 23] width 6 height 6
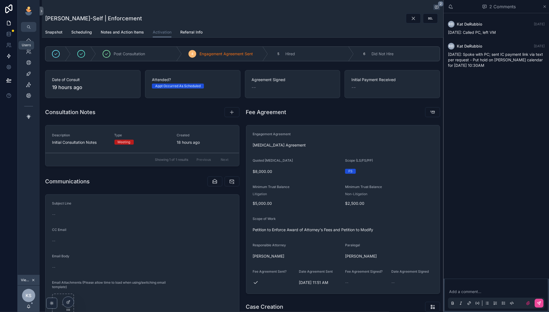
click at [7, 54] on icon at bounding box center [9, 56] width 6 height 6
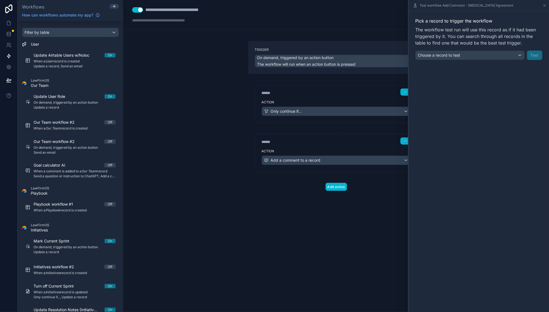
click at [496, 56] on div "Choose a record to test" at bounding box center [469, 55] width 109 height 9
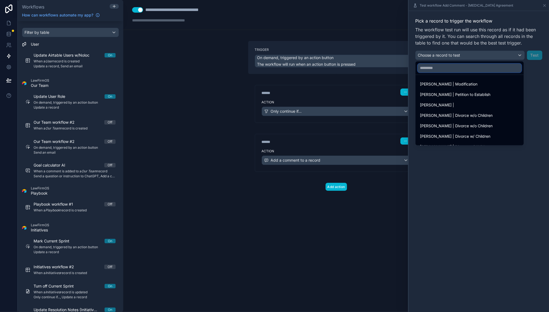
click at [474, 70] on input "text" at bounding box center [470, 68] width 104 height 9
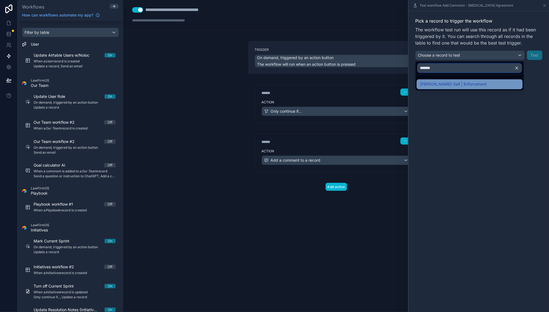
type input "*******"
click at [443, 89] on div "Tory Harmsen-Self | Enforcement" at bounding box center [470, 85] width 106 height 10
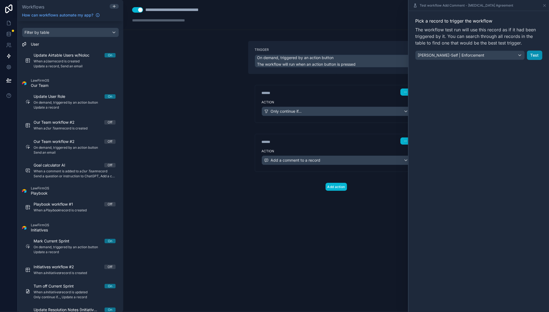
click at [536, 52] on button "Test" at bounding box center [534, 55] width 15 height 9
click at [442, 10] on icon "Close toast" at bounding box center [443, 9] width 3 height 3
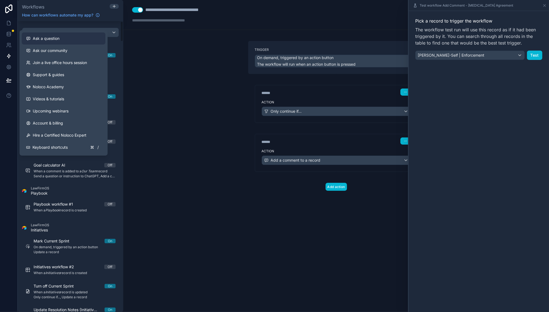
click at [59, 40] on span "Ask a question" at bounding box center [46, 39] width 27 height 6
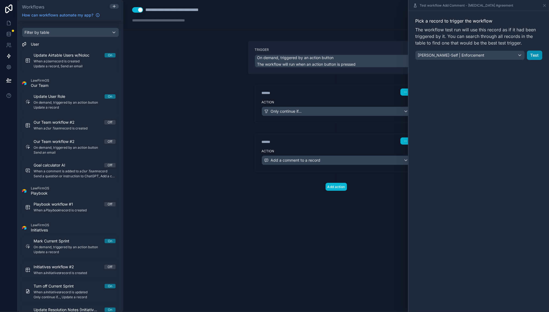
click at [536, 53] on button "Test" at bounding box center [534, 55] width 15 height 9
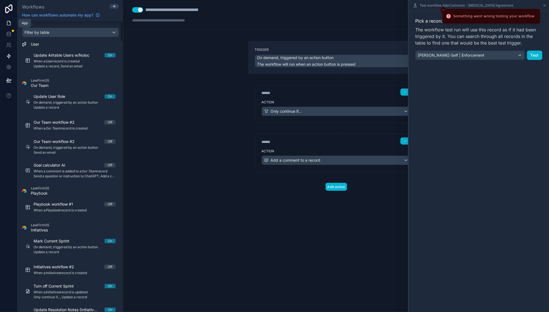
click at [7, 23] on icon at bounding box center [9, 23] width 6 height 6
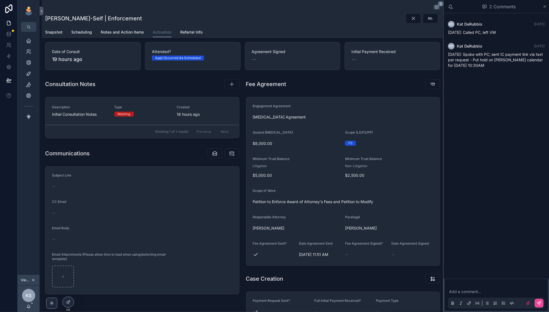
scroll to position [28, 0]
click at [28, 37] on div "Home" at bounding box center [28, 40] width 9 height 9
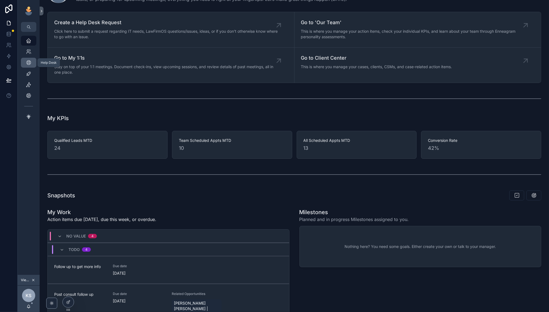
click at [27, 60] on icon "scrollable content" at bounding box center [29, 63] width 6 height 6
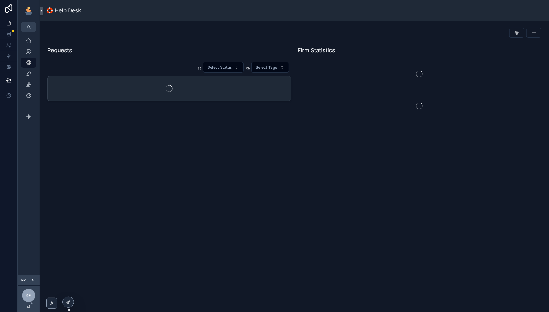
click at [33, 279] on icon "scrollable content" at bounding box center [33, 280] width 4 height 4
click at [33, 278] on div "Home Our Team Help Desk Sales Navigator Client Center Administration App Academ…" at bounding box center [29, 159] width 22 height 254
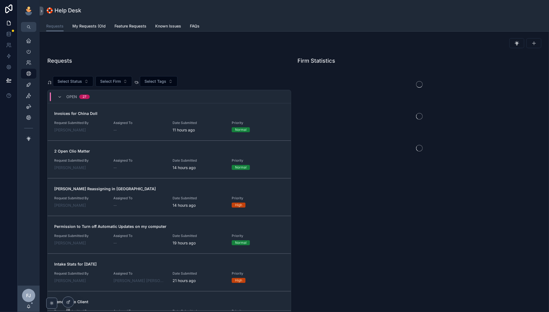
scroll to position [54, 0]
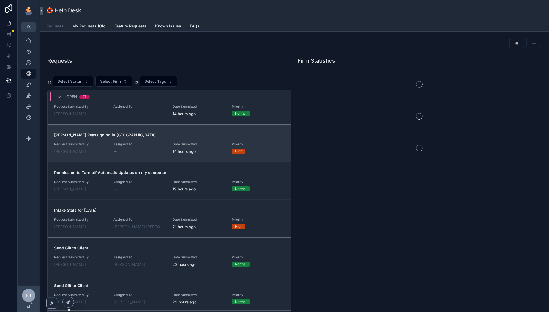
click at [152, 150] on div "--" at bounding box center [139, 152] width 53 height 6
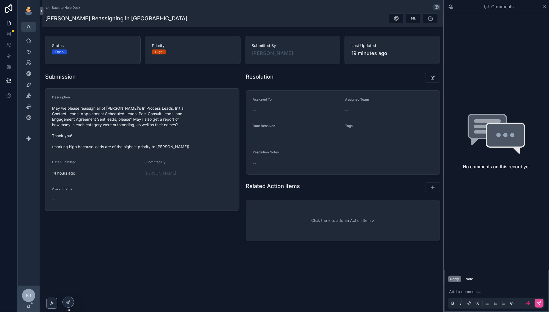
click at [456, 294] on p "scrollable content" at bounding box center [497, 292] width 97 height 6
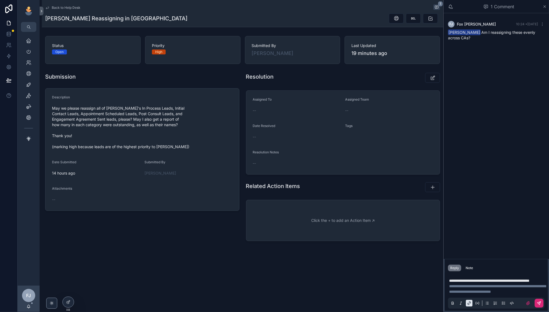
click at [542, 303] on button "scrollable content" at bounding box center [539, 303] width 9 height 9
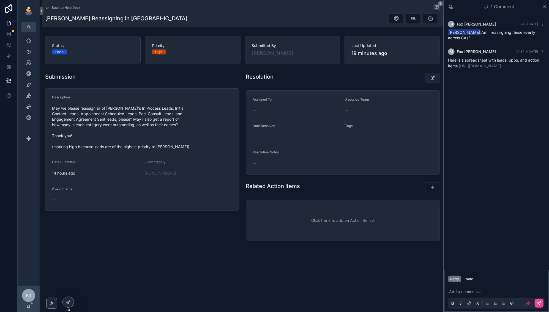
click at [426, 79] on button "scrollable content" at bounding box center [432, 78] width 15 height 10
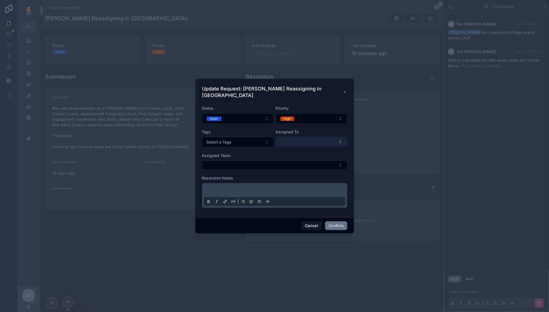
click at [303, 138] on button "Select Button" at bounding box center [312, 141] width 72 height 9
type input "***"
click at [302, 162] on span "[PERSON_NAME] [PERSON_NAME]" at bounding box center [308, 163] width 58 height 11
click at [226, 117] on button "Open" at bounding box center [238, 118] width 72 height 10
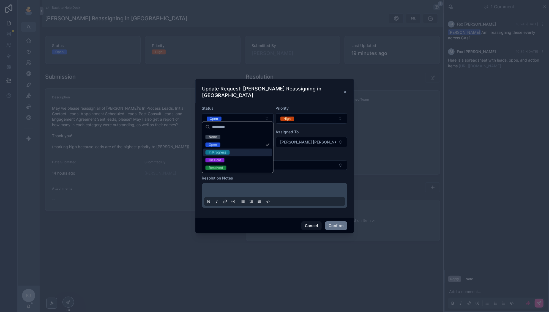
click at [238, 153] on div "In Progress" at bounding box center [237, 153] width 69 height 8
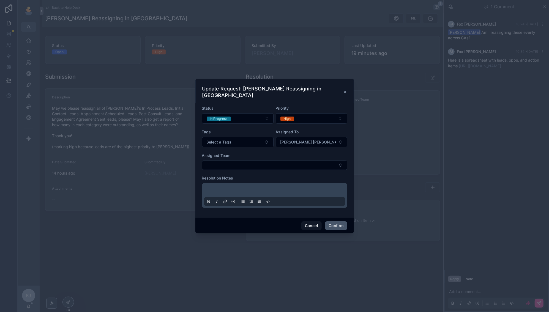
click at [334, 226] on button "Confirm" at bounding box center [336, 225] width 22 height 9
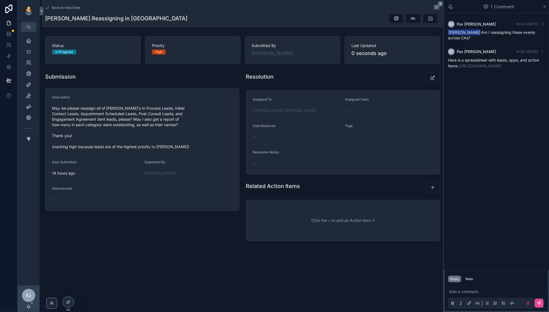
click at [63, 8] on span "Back to Help Desk" at bounding box center [66, 8] width 29 height 4
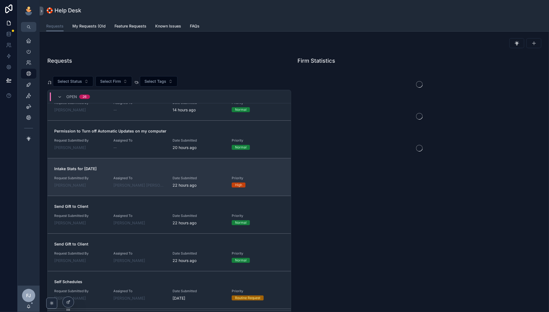
scroll to position [107, 0]
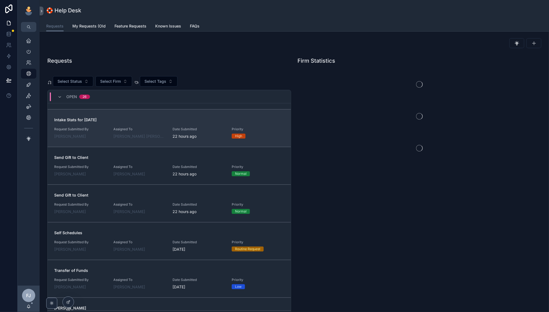
click at [154, 127] on span "Assigned To" at bounding box center [139, 129] width 53 height 4
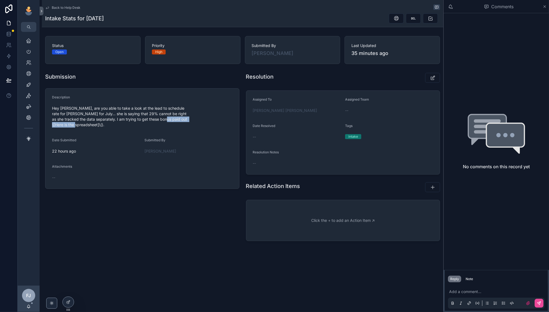
drag, startPoint x: 110, startPoint y: 124, endPoint x: 58, endPoint y: 124, distance: 51.5
click at [58, 124] on span "Hey Fox, are you able to take a look at the lead to schedule rate for Kendra fo…" at bounding box center [142, 117] width 180 height 22
click at [59, 124] on span "Hey Fox, are you able to take a look at the lead to schedule rate for Kendra fo…" at bounding box center [142, 117] width 180 height 22
click at [81, 115] on span "Hey Fox, are you able to take a look at the lead to schedule rate for Kendra fo…" at bounding box center [142, 117] width 180 height 22
click at [90, 125] on span "Hey Fox, are you able to take a look at the lead to schedule rate for Kendra fo…" at bounding box center [142, 117] width 180 height 22
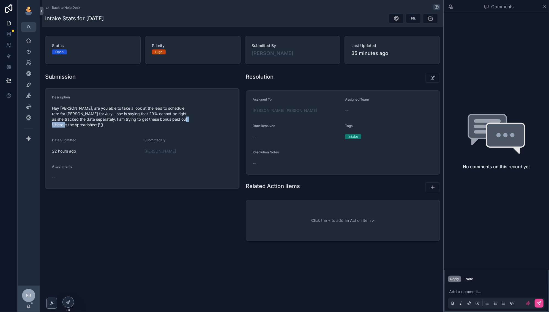
click at [90, 125] on span "Hey Fox, are you able to take a look at the lead to schedule rate for Kendra fo…" at bounding box center [142, 117] width 180 height 22
click at [150, 129] on form "Description Hey Fox, are you able to take a look at the lead to schedule rate f…" at bounding box center [142, 139] width 194 height 100
click at [136, 120] on span "Hey Fox, are you able to take a look at the lead to schedule rate for Kendra fo…" at bounding box center [142, 117] width 180 height 22
click at [428, 78] on button "scrollable content" at bounding box center [432, 78] width 15 height 10
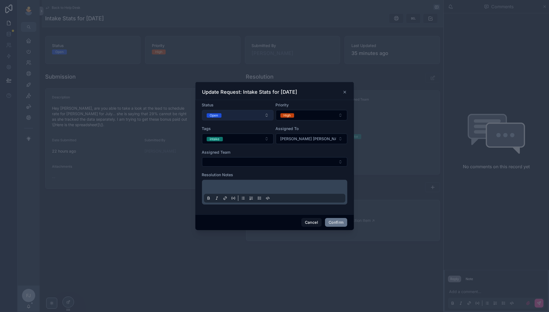
click at [258, 112] on button "Open" at bounding box center [238, 115] width 72 height 10
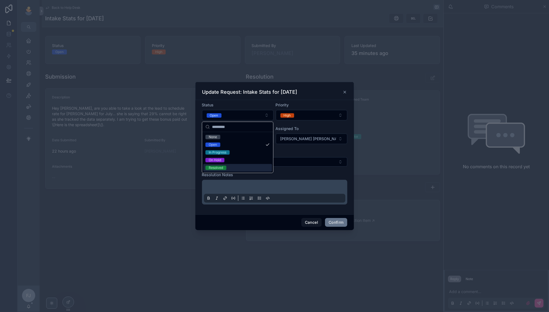
click at [245, 168] on div "Resolved" at bounding box center [237, 168] width 69 height 8
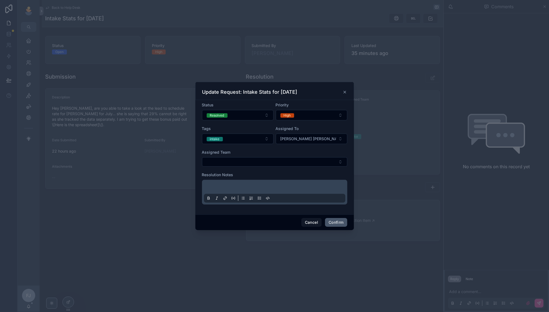
click at [335, 225] on button "Confirm" at bounding box center [336, 222] width 22 height 9
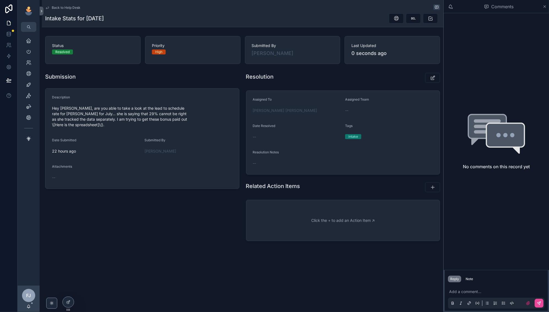
click at [66, 8] on span "Back to Help Desk" at bounding box center [66, 8] width 29 height 4
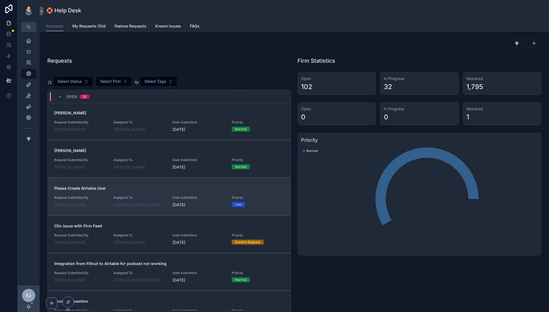
scroll to position [529, 0]
click at [154, 197] on div "Assigned To Fox Johnston" at bounding box center [139, 202] width 53 height 12
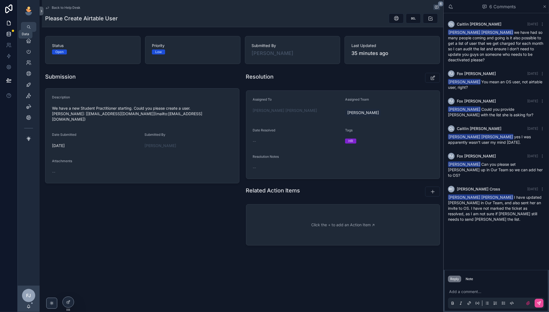
click at [9, 32] on icon at bounding box center [9, 34] width 6 height 6
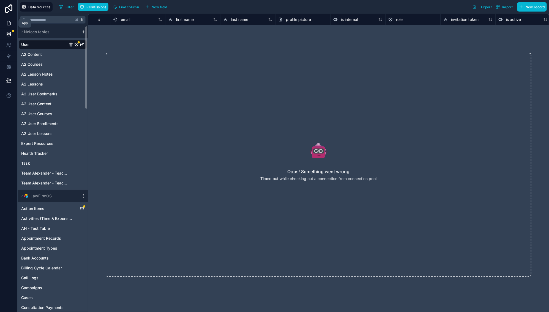
click at [8, 21] on icon at bounding box center [8, 23] width 3 height 4
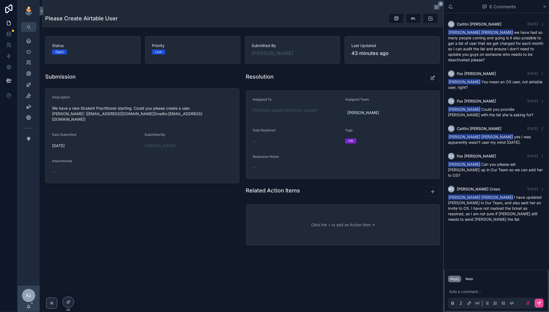
click at [466, 290] on p "scrollable content" at bounding box center [497, 292] width 97 height 6
click at [433, 76] on icon "scrollable content" at bounding box center [433, 78] width 6 height 6
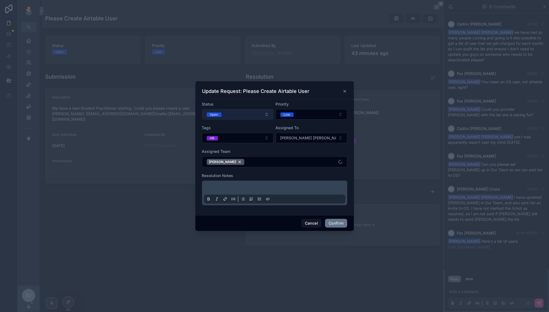
click at [252, 113] on button "Open" at bounding box center [238, 114] width 72 height 10
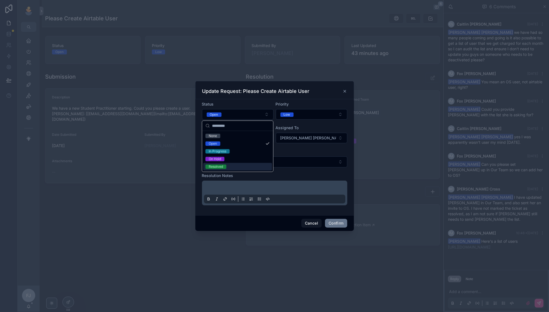
click at [229, 163] on div "Resolved" at bounding box center [237, 167] width 69 height 8
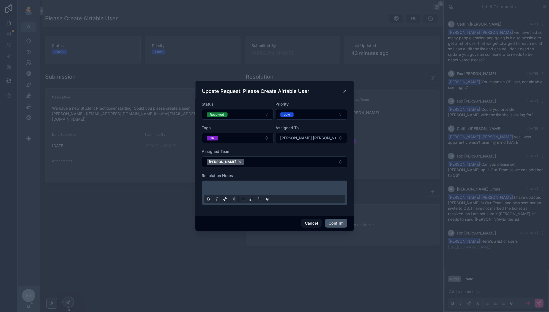
click at [340, 221] on button "Confirm" at bounding box center [336, 223] width 22 height 9
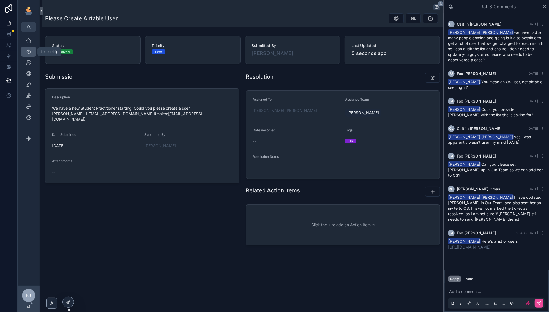
click at [26, 47] on link "Leadership" at bounding box center [28, 52] width 15 height 10
